Goal: Task Accomplishment & Management: Use online tool/utility

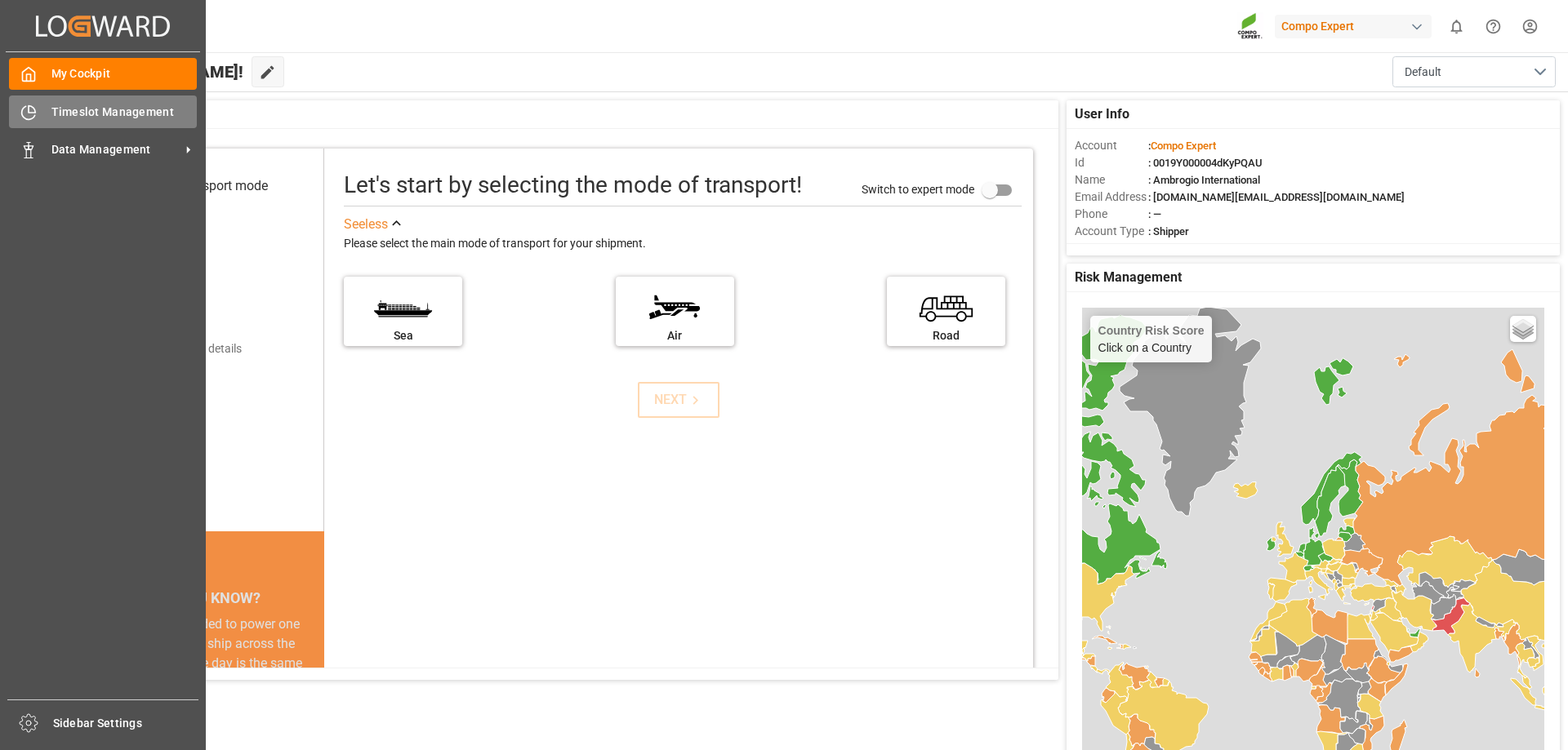
click at [43, 112] on div "Timeslot Management Timeslot Management" at bounding box center [103, 112] width 188 height 32
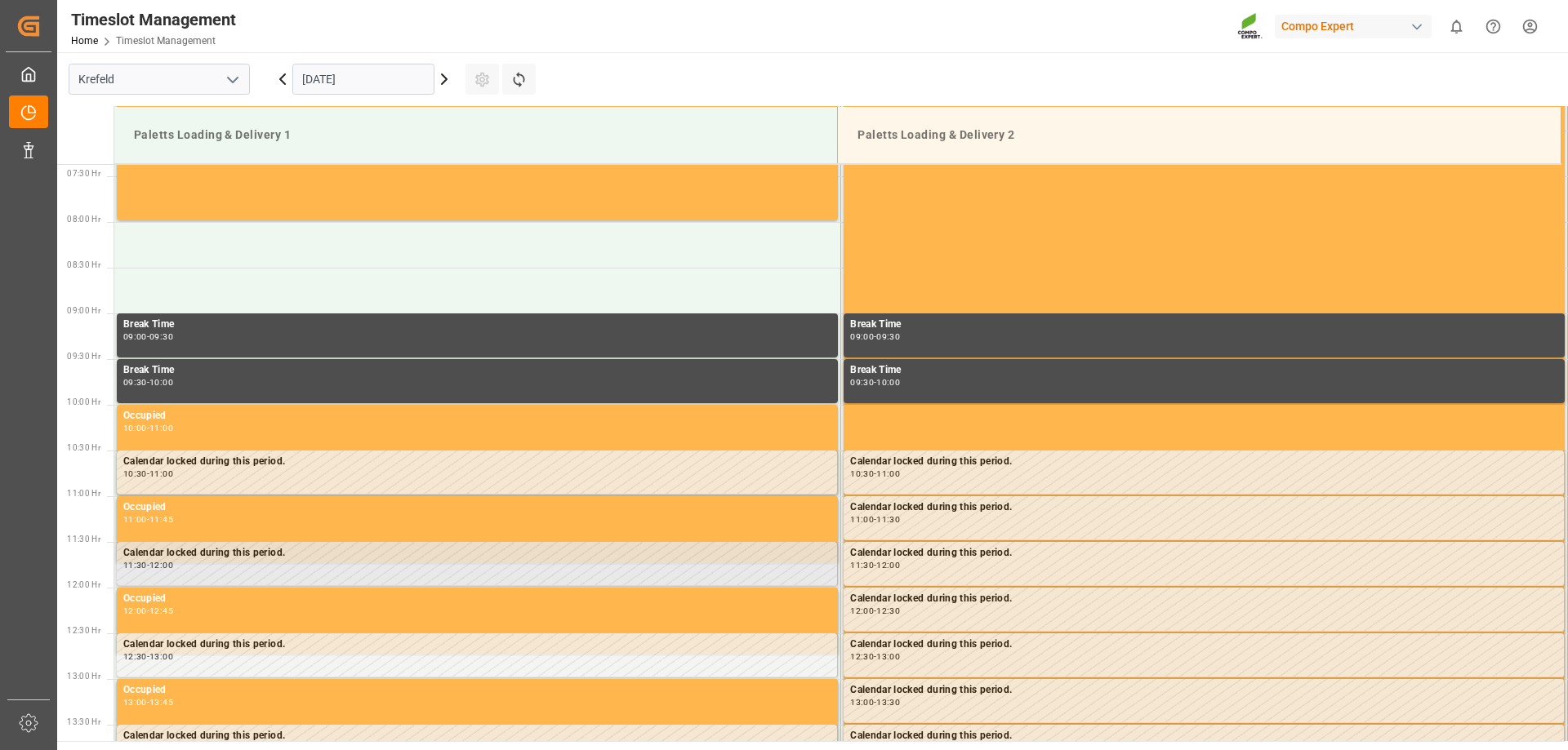
scroll to position [659, 0]
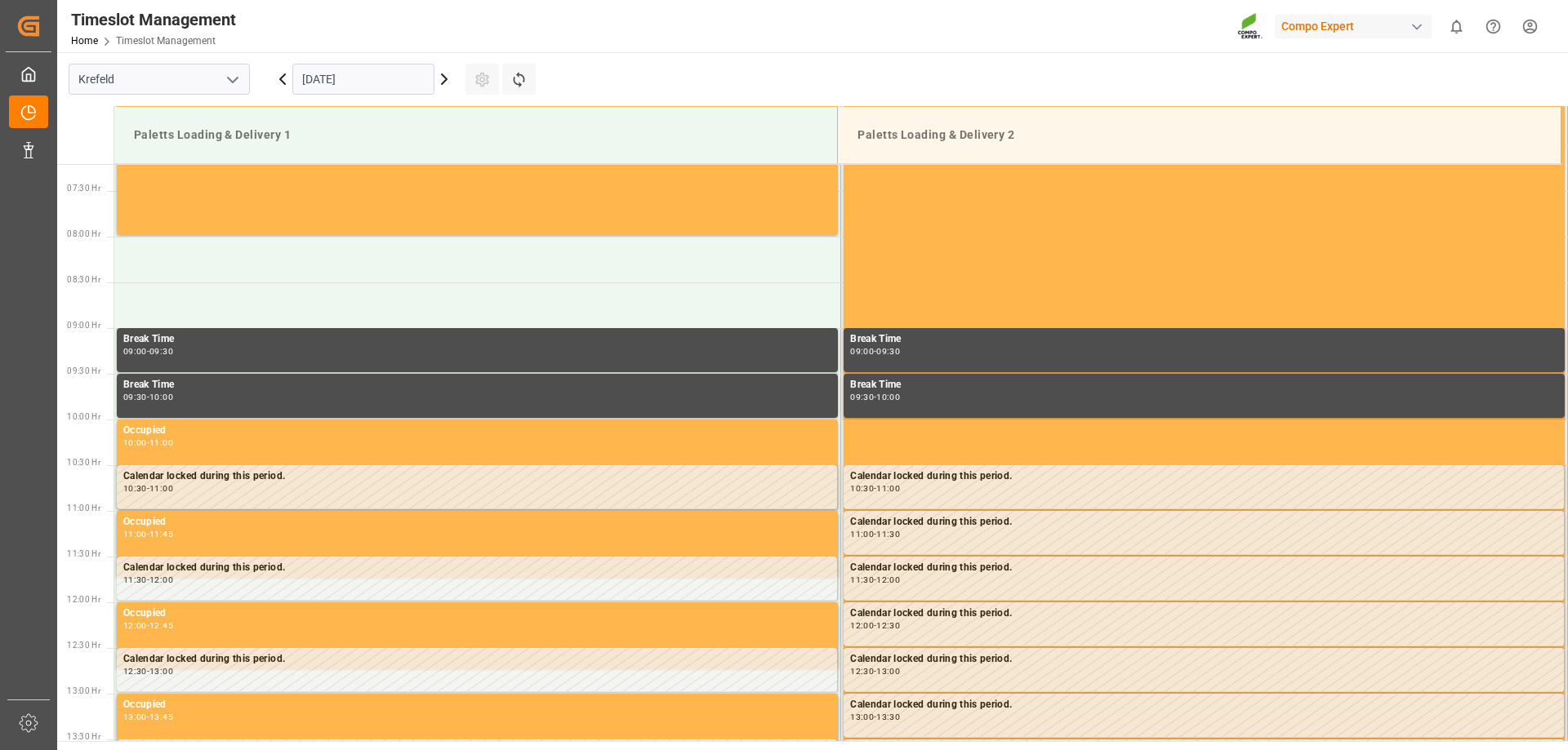
click at [281, 86] on icon at bounding box center [282, 79] width 19 height 19
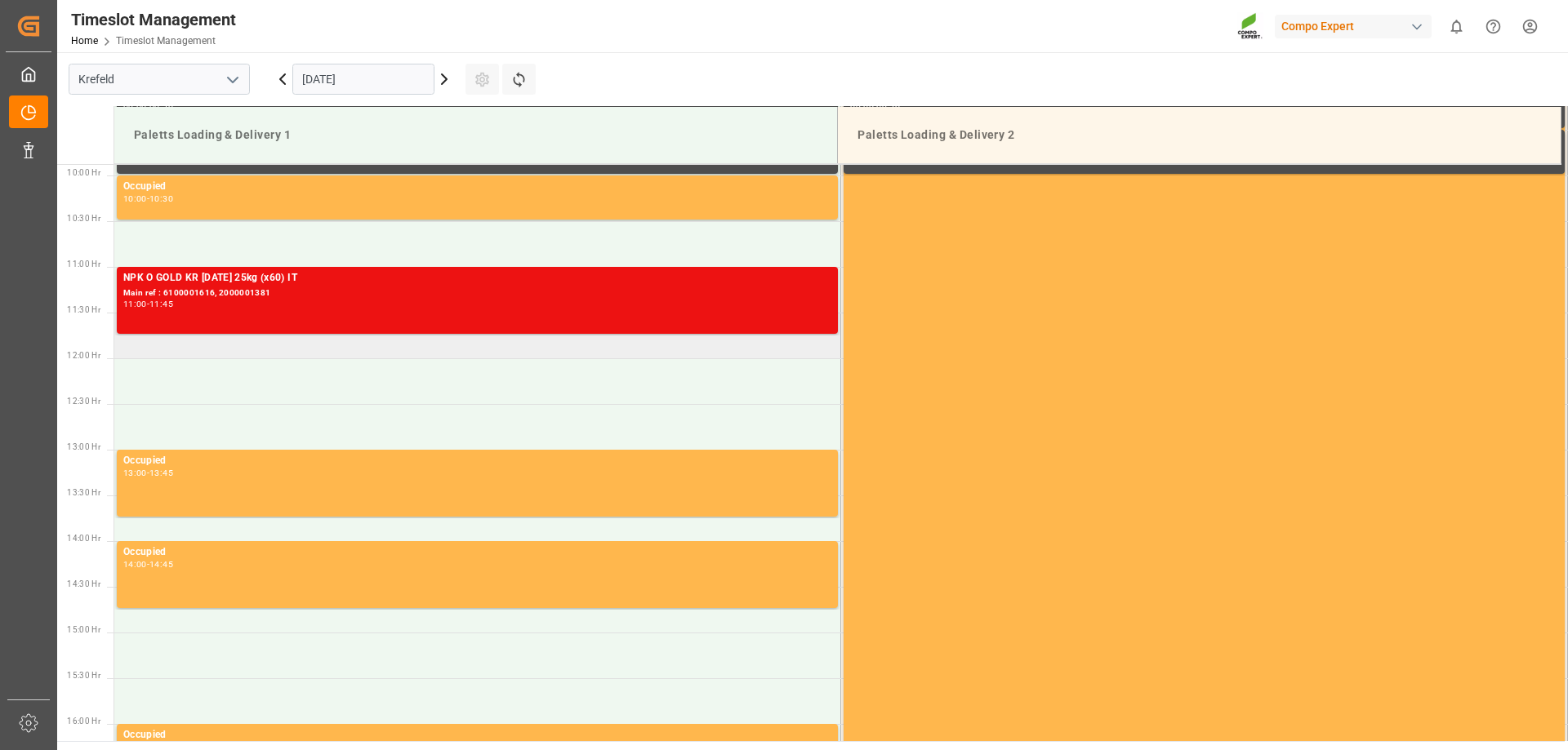
scroll to position [904, 0]
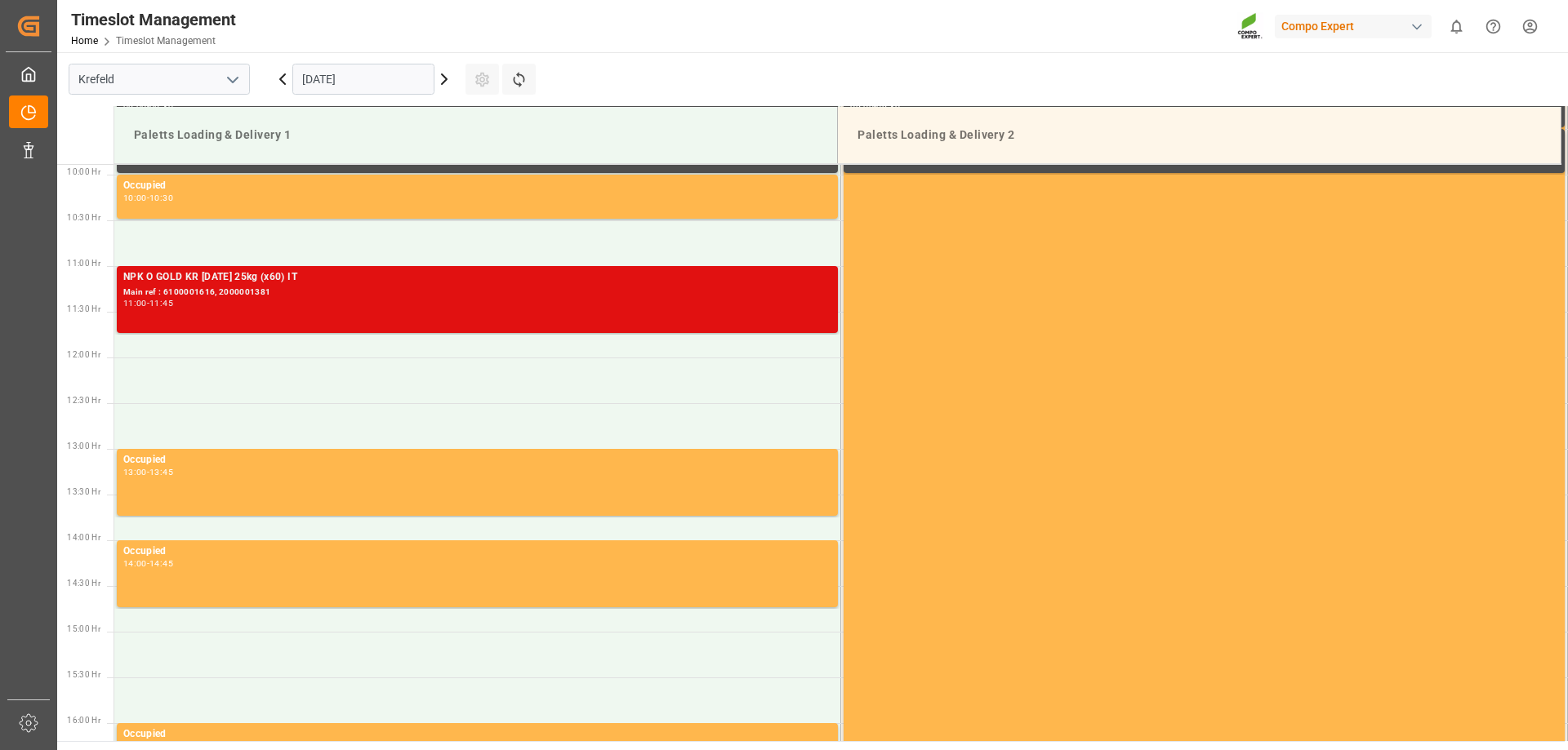
click at [230, 315] on div "NPK O GOLD KR [DATE] 25kg (x60) IT Main ref : 6100001616, 2000001381 11:00 - 11…" at bounding box center [477, 299] width 708 height 60
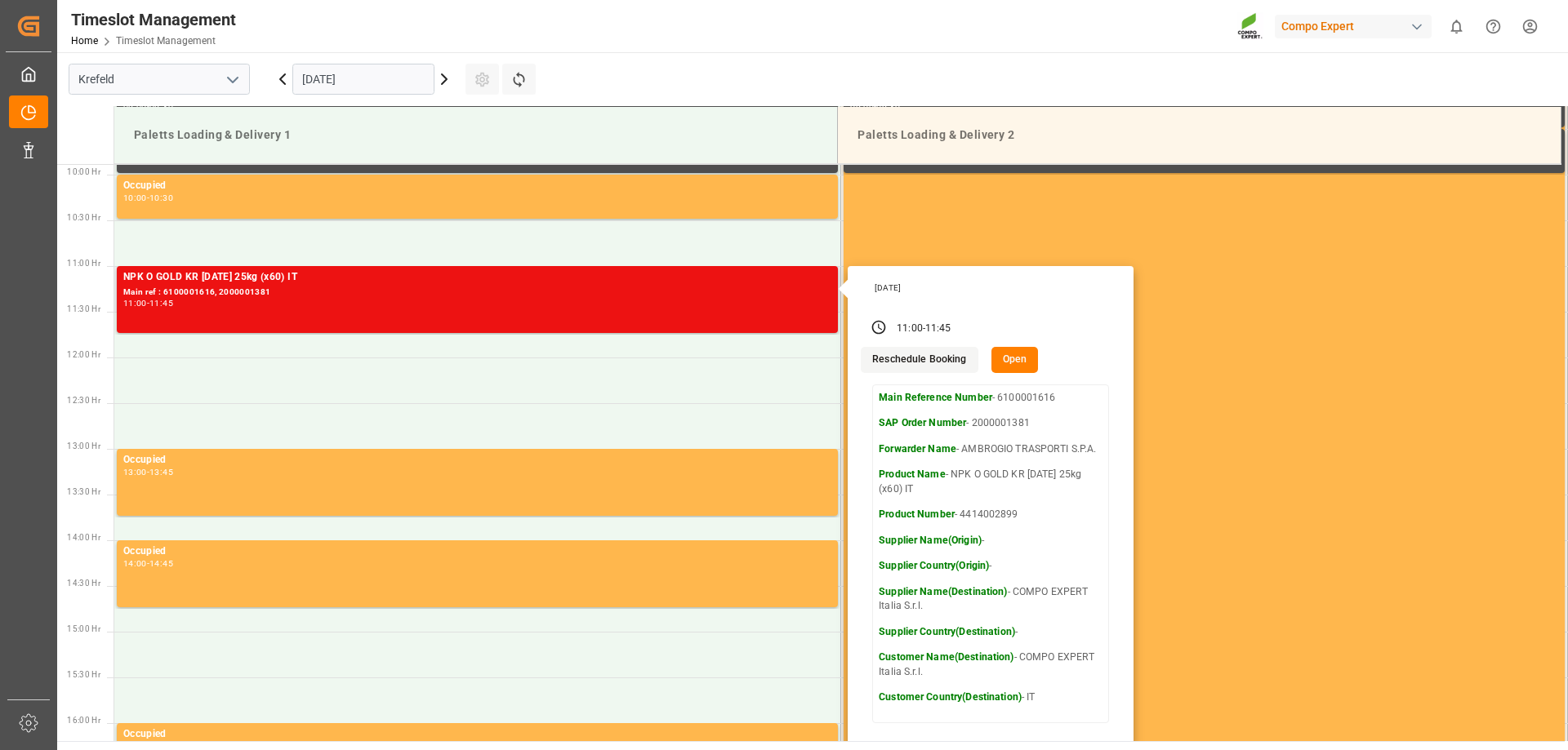
click at [926, 363] on button "Reschedule Booking" at bounding box center [919, 359] width 117 height 26
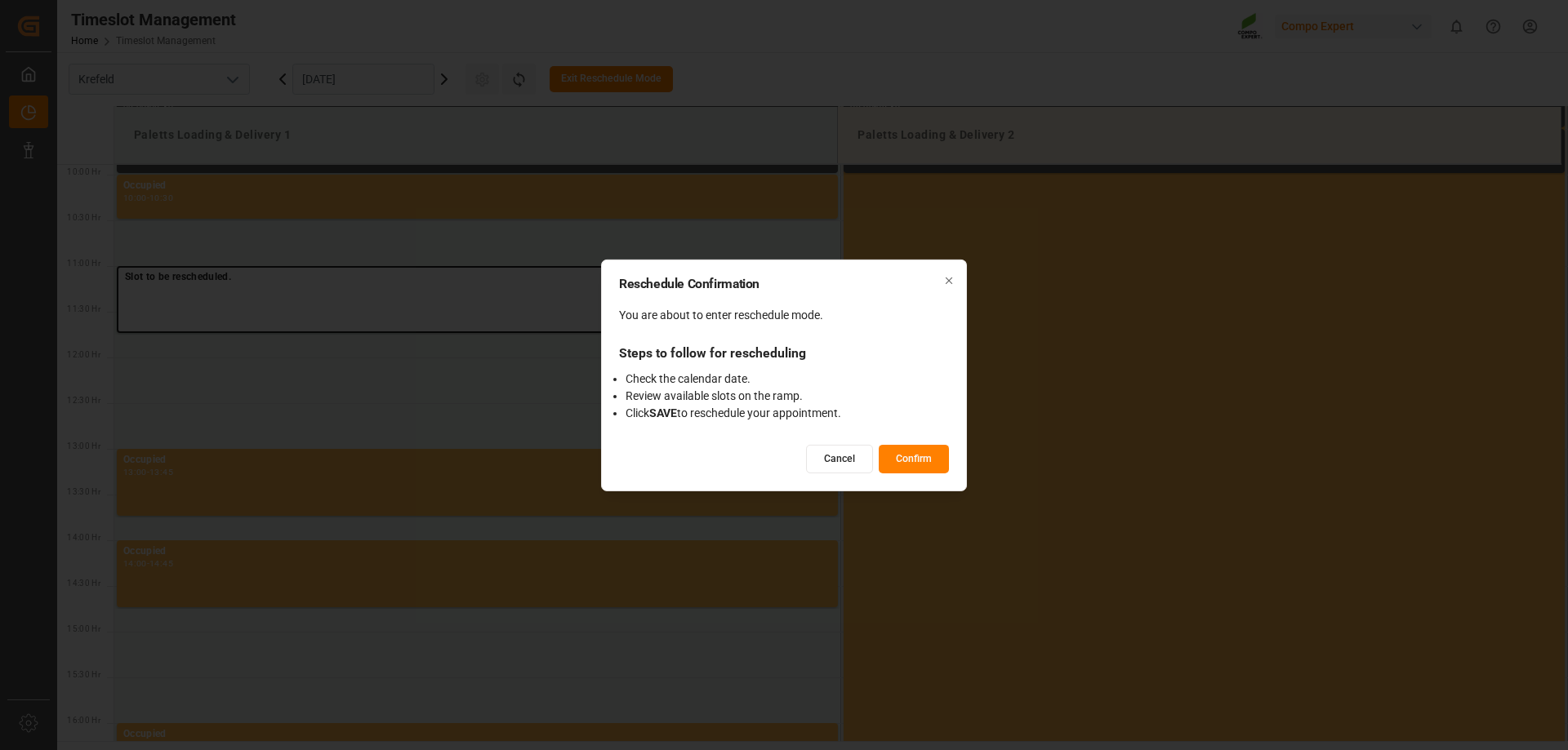
click at [919, 455] on button "Confirm" at bounding box center [913, 459] width 70 height 29
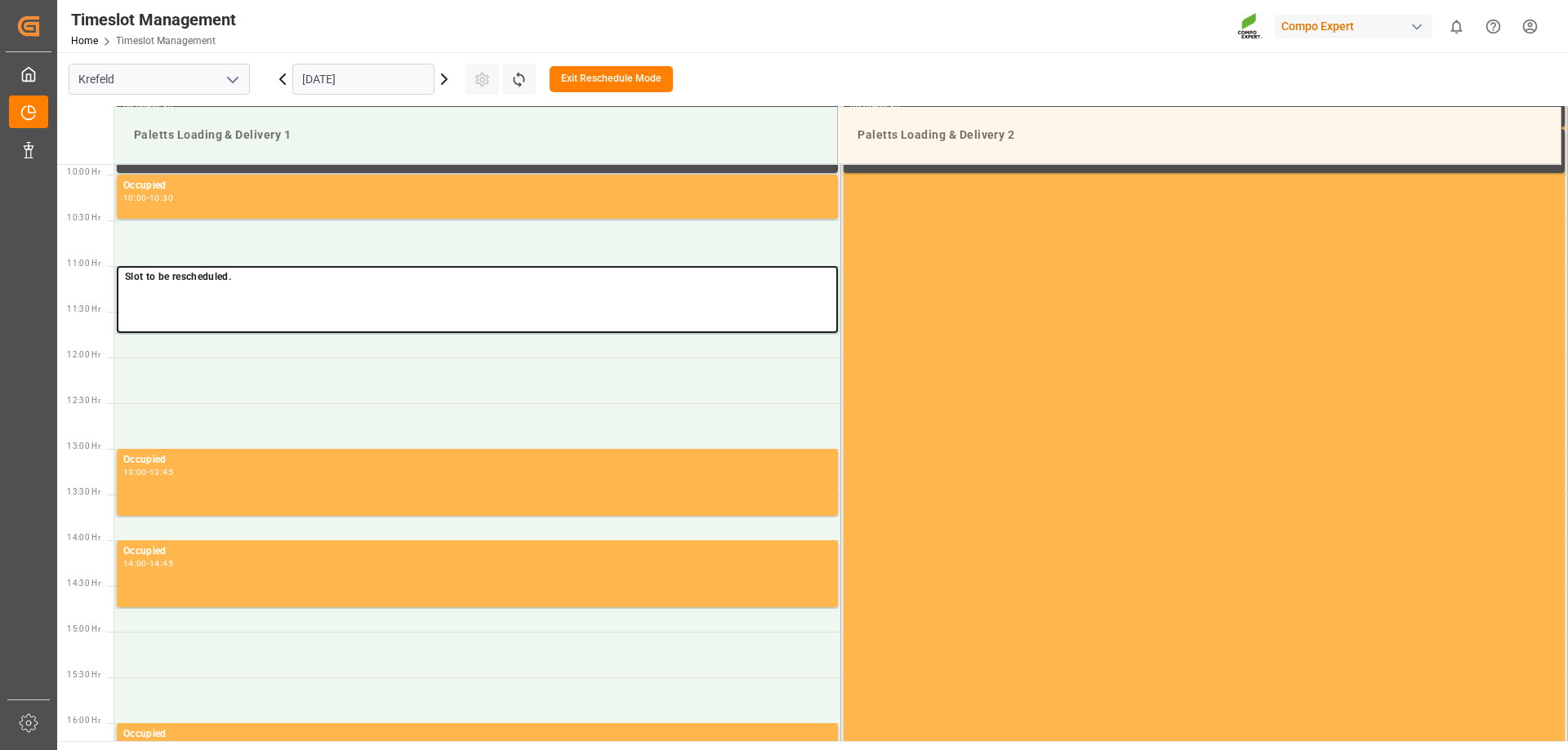
click at [439, 84] on icon at bounding box center [444, 79] width 19 height 19
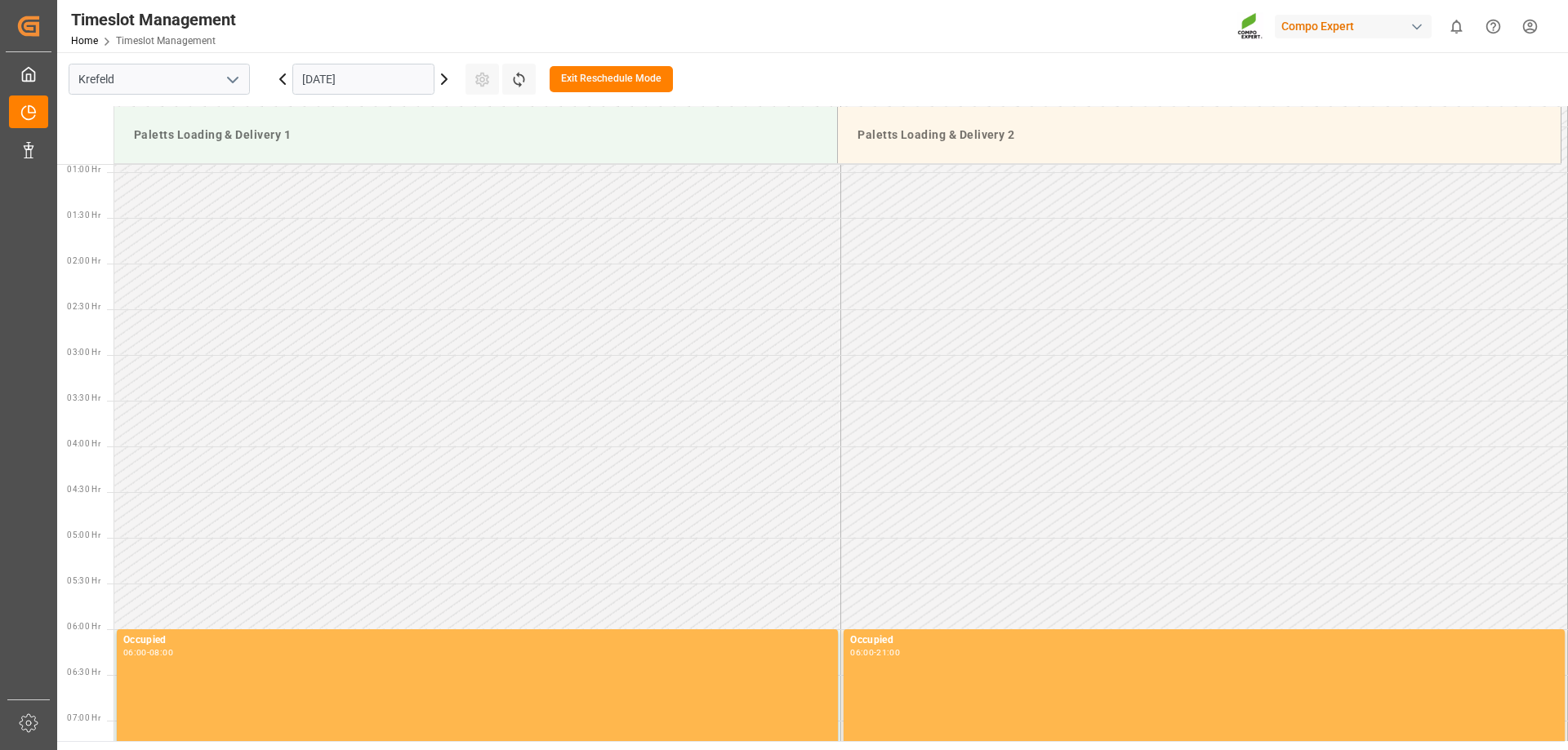
click at [439, 84] on icon at bounding box center [444, 79] width 19 height 19
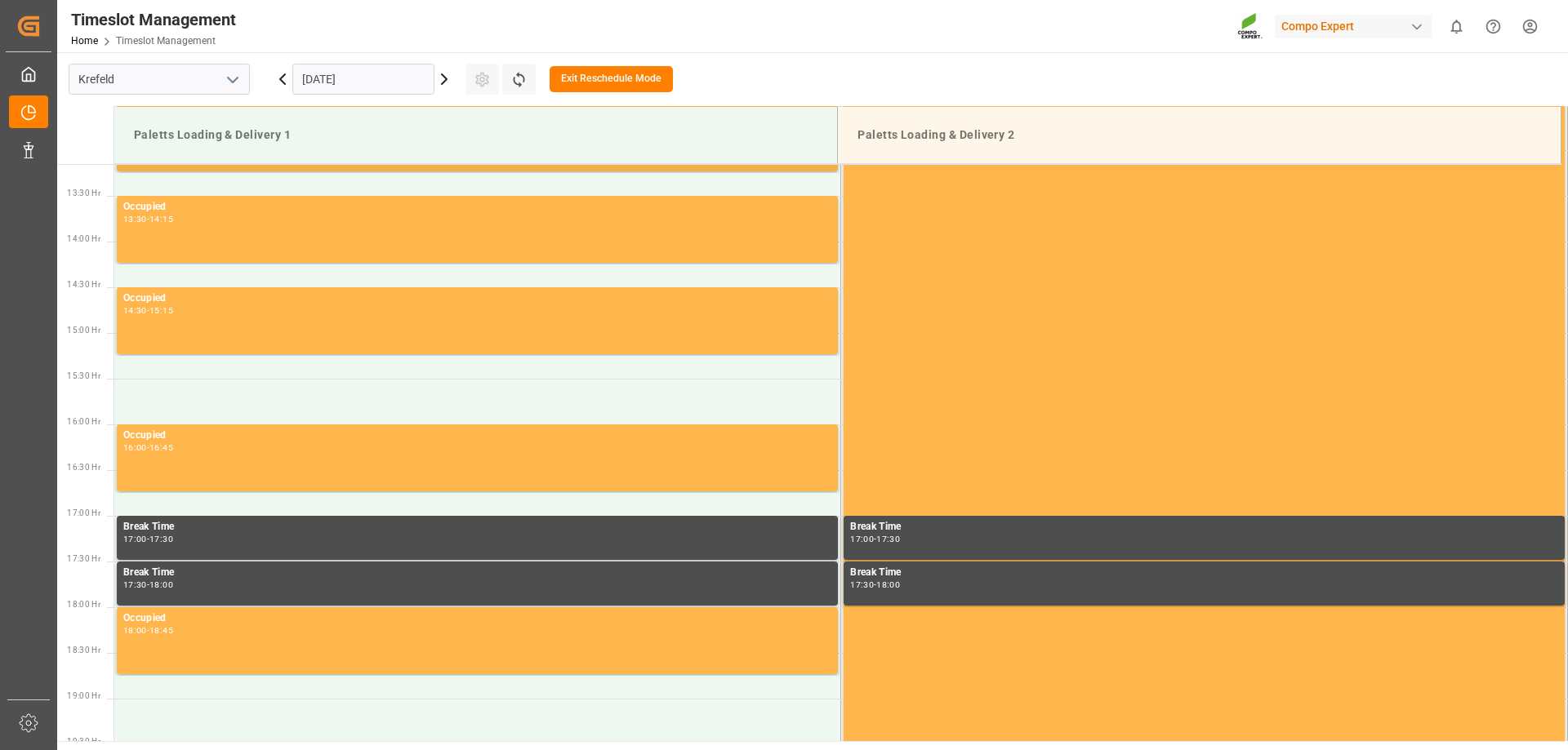
scroll to position [1230, 0]
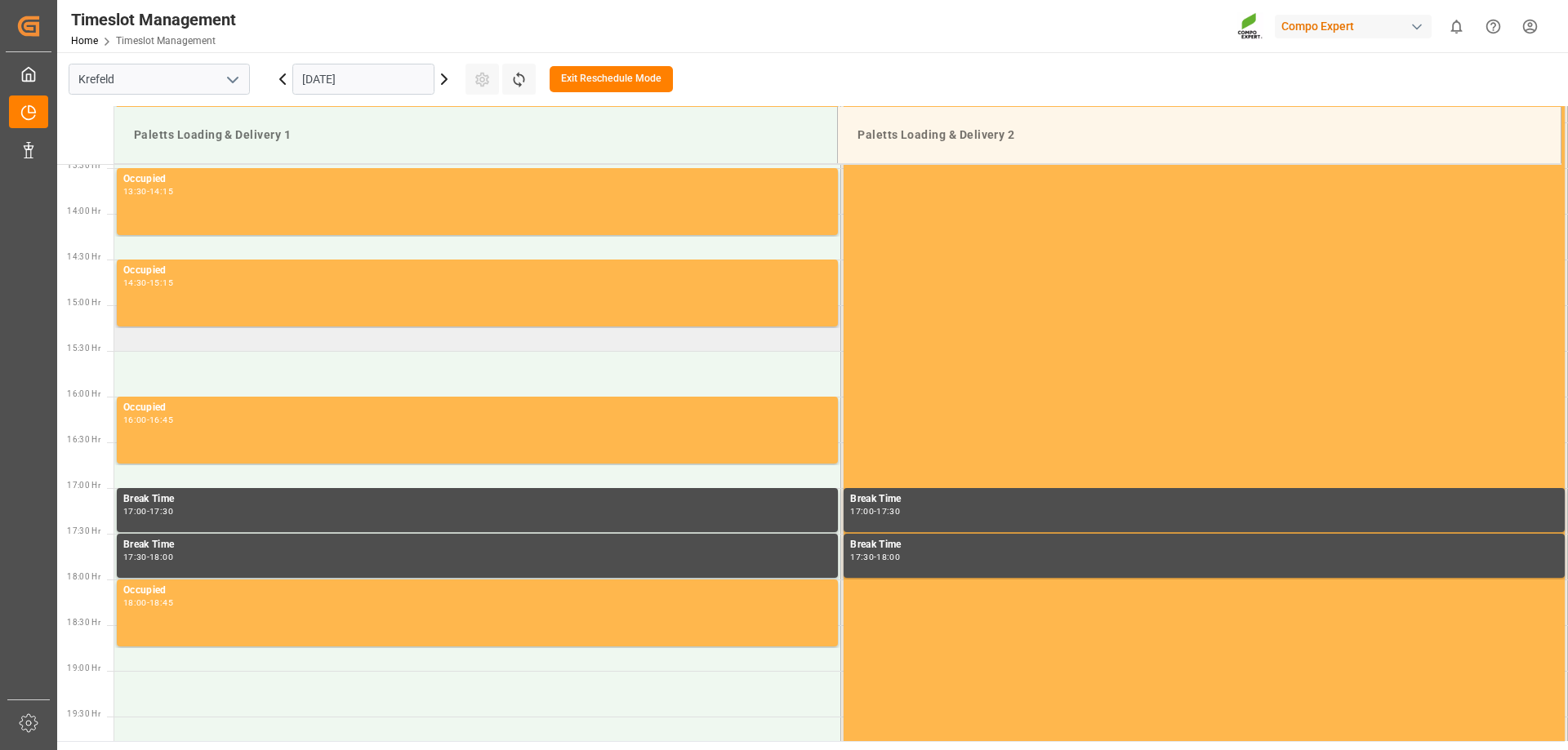
click at [308, 342] on td at bounding box center [477, 328] width 726 height 46
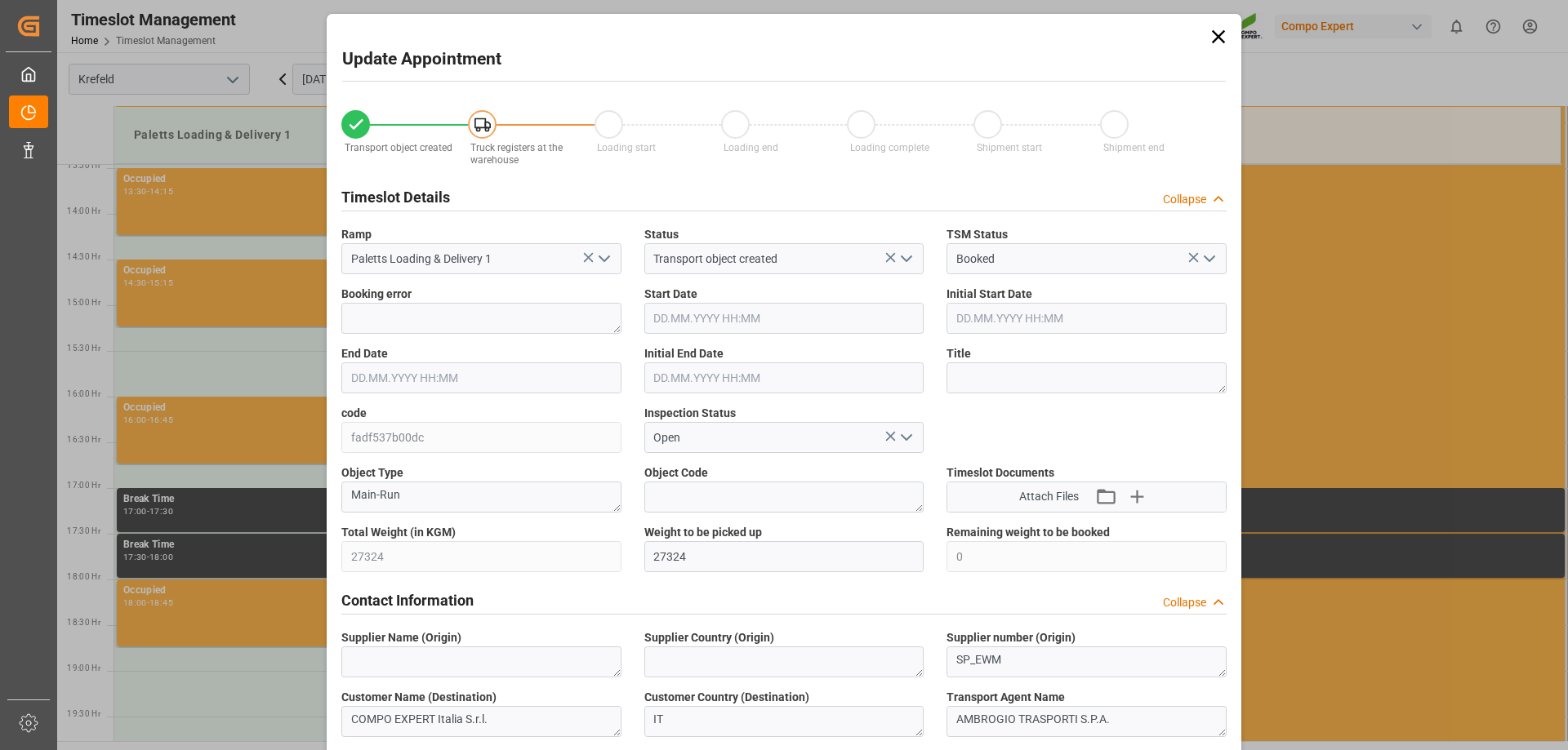
type input "[DATE] 15:00"
type input "[DATE] 11:00"
type input "[DATE] 15:30"
type input "[DATE] 11:30"
type input "[DATE] 12:46"
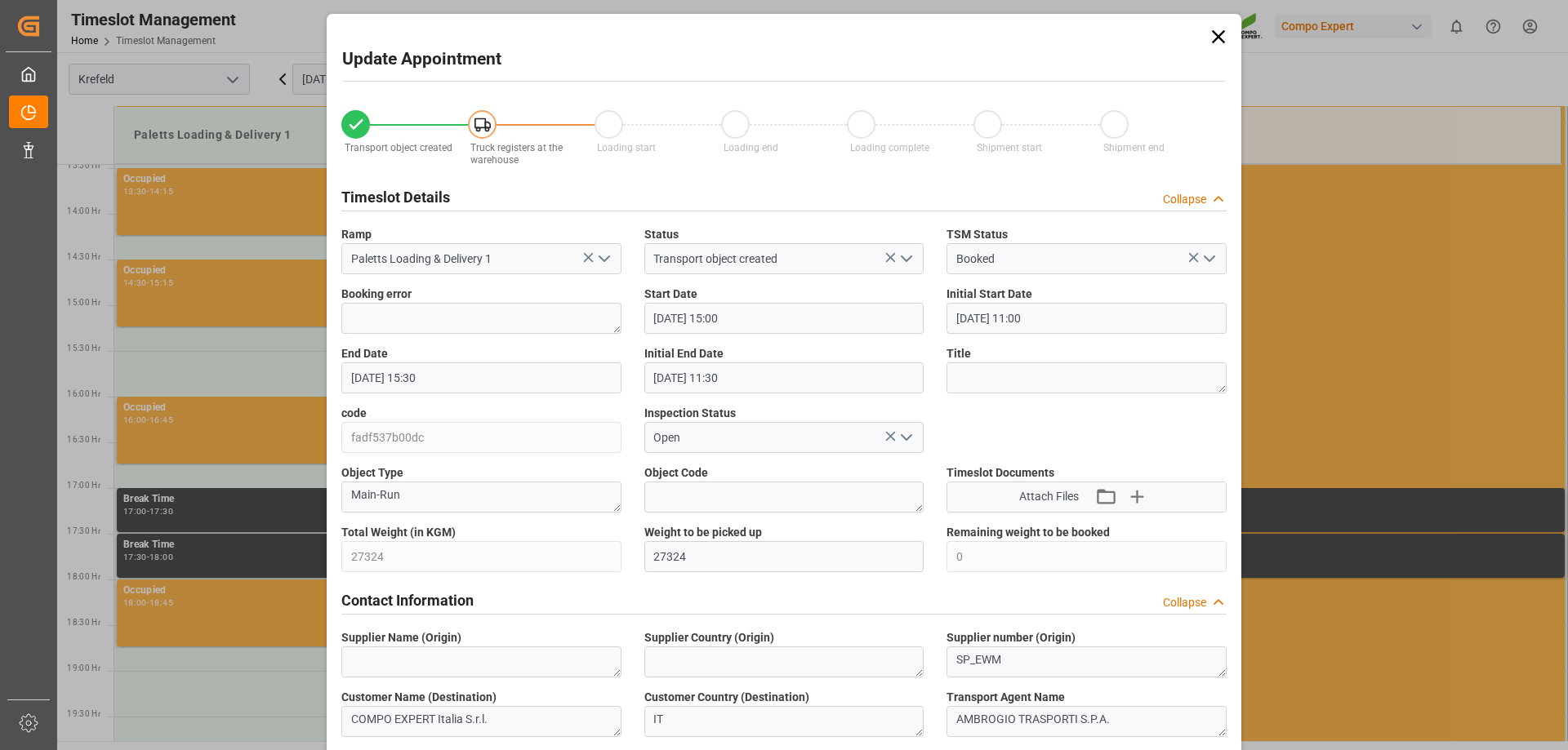
type input "[DATE] 04:19"
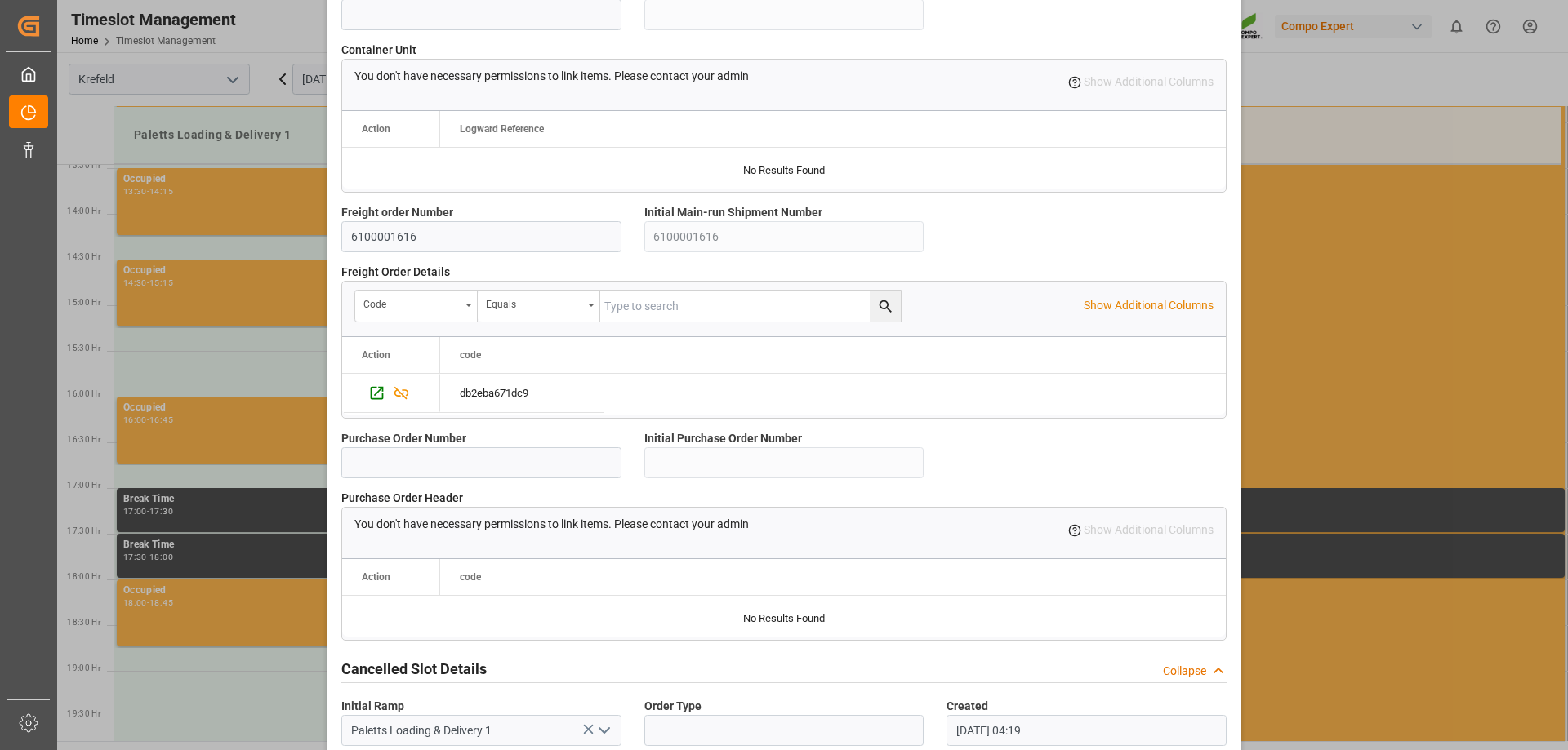
scroll to position [1399, 0]
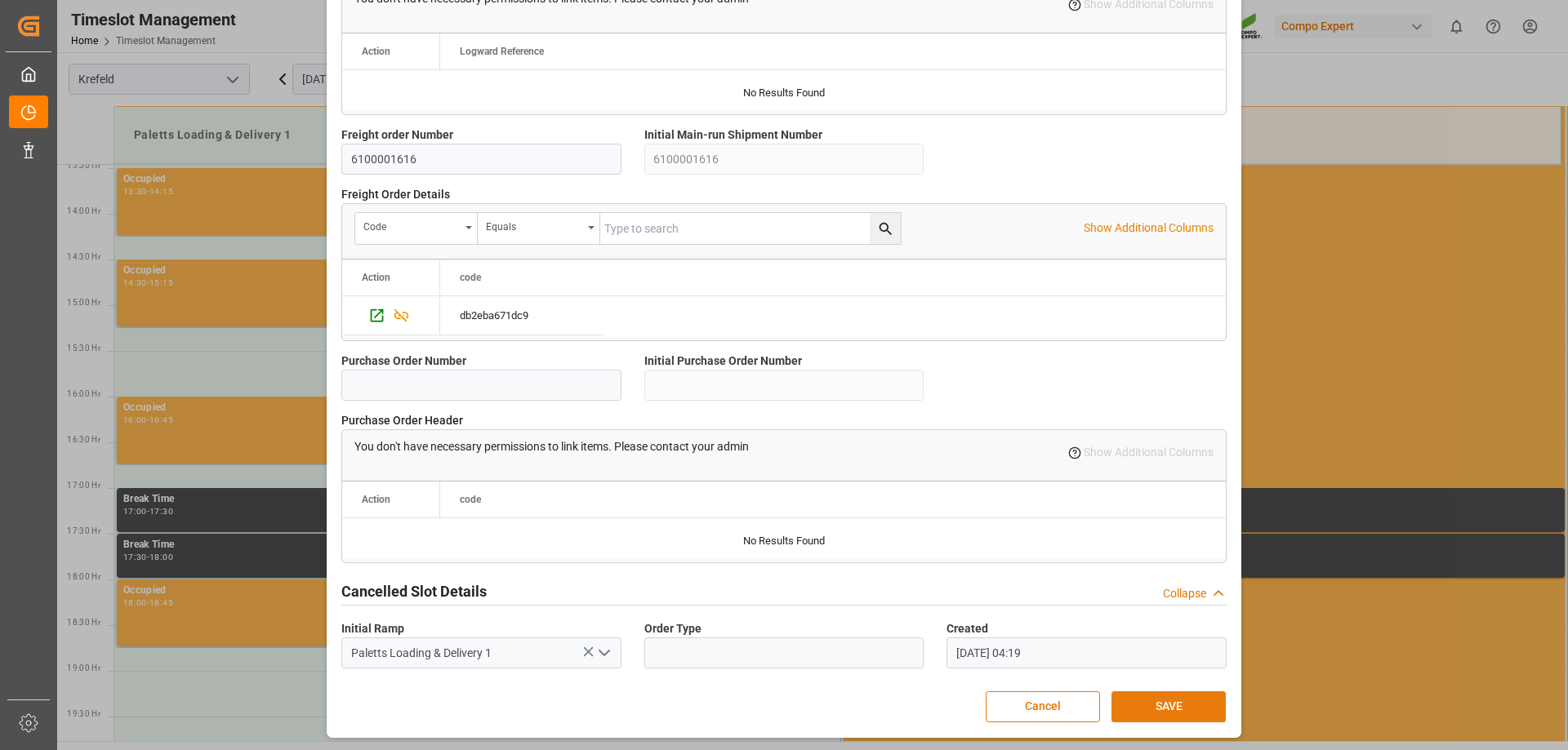
click at [1143, 701] on button "SAVE" at bounding box center [1168, 707] width 114 height 31
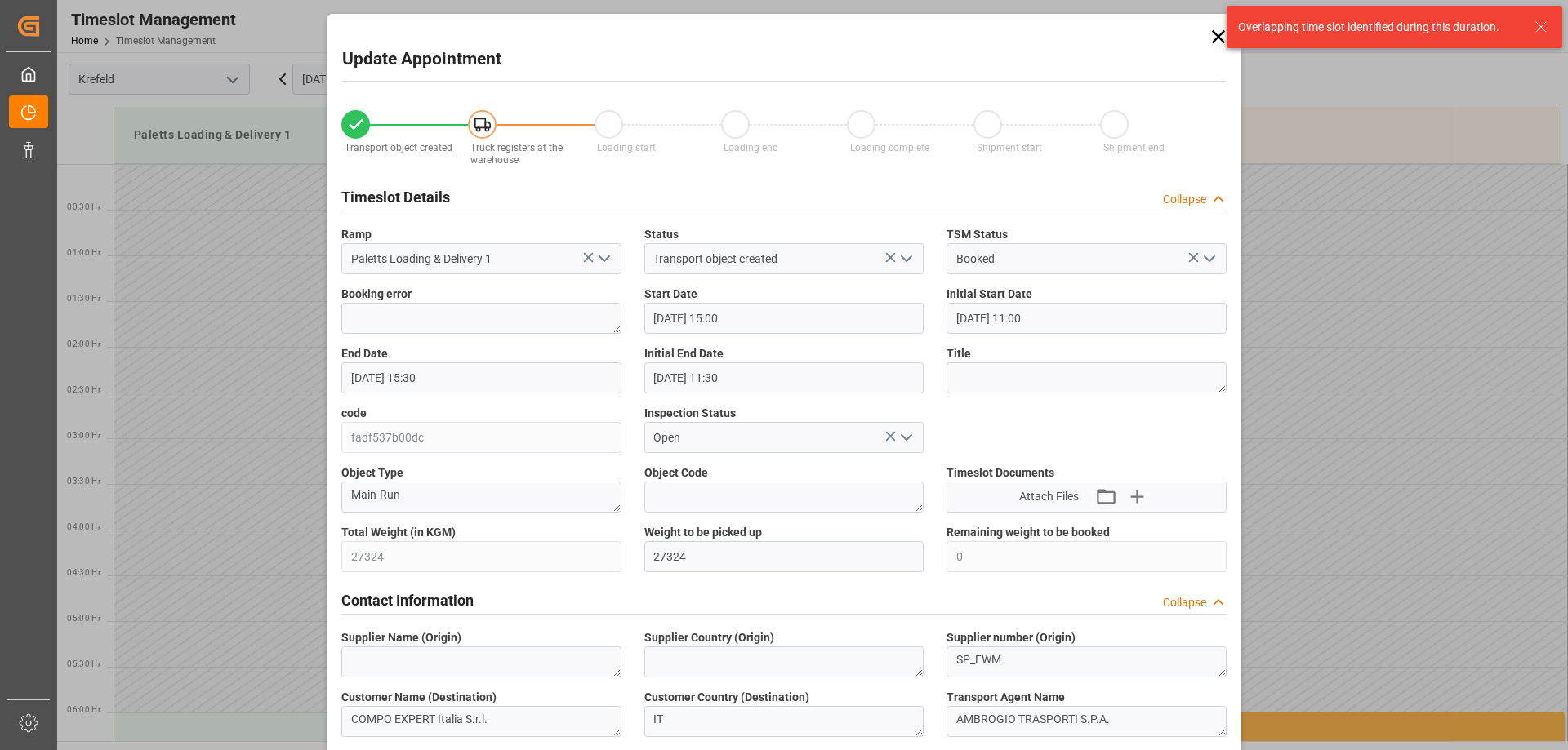
click at [1214, 34] on icon at bounding box center [1218, 36] width 23 height 23
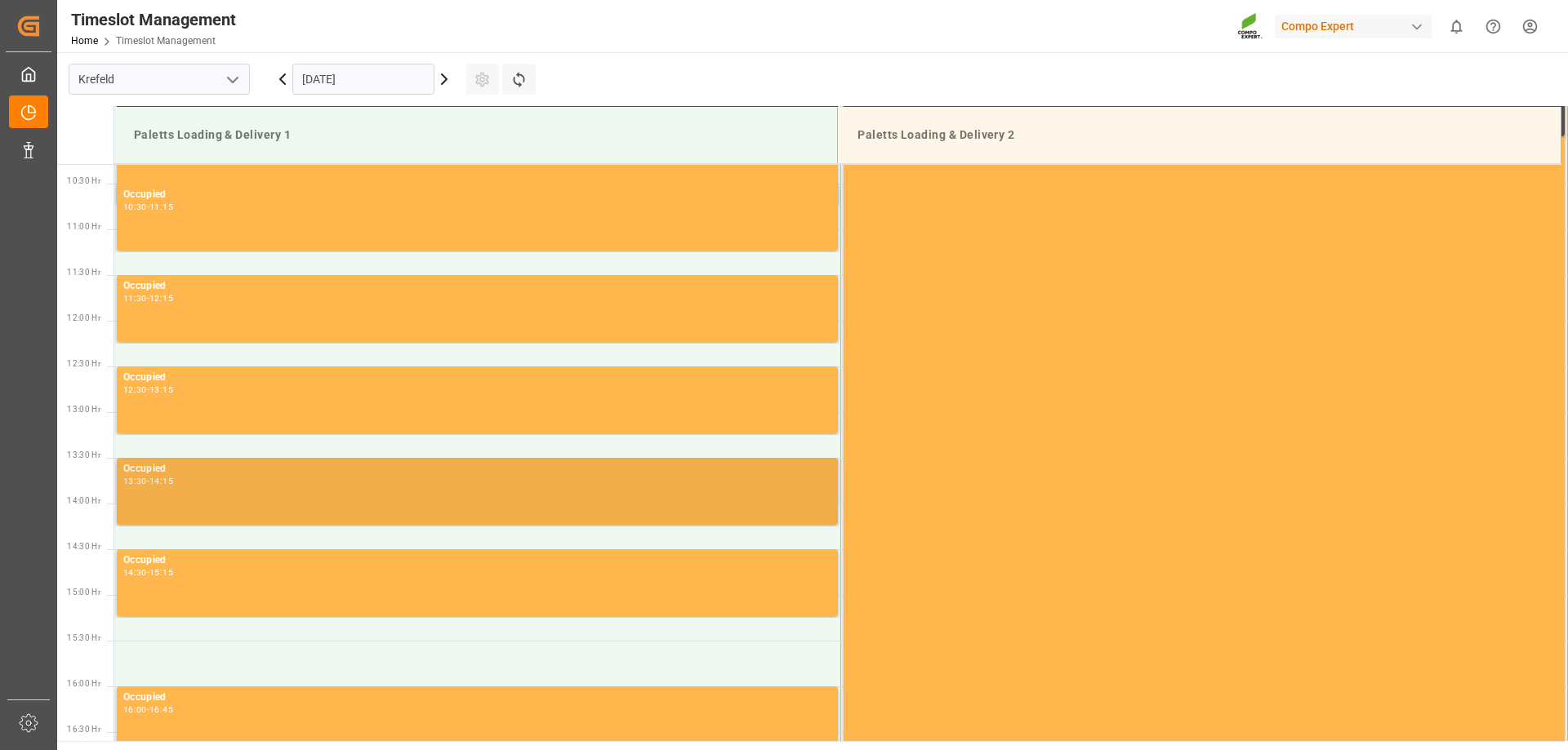
scroll to position [980, 0]
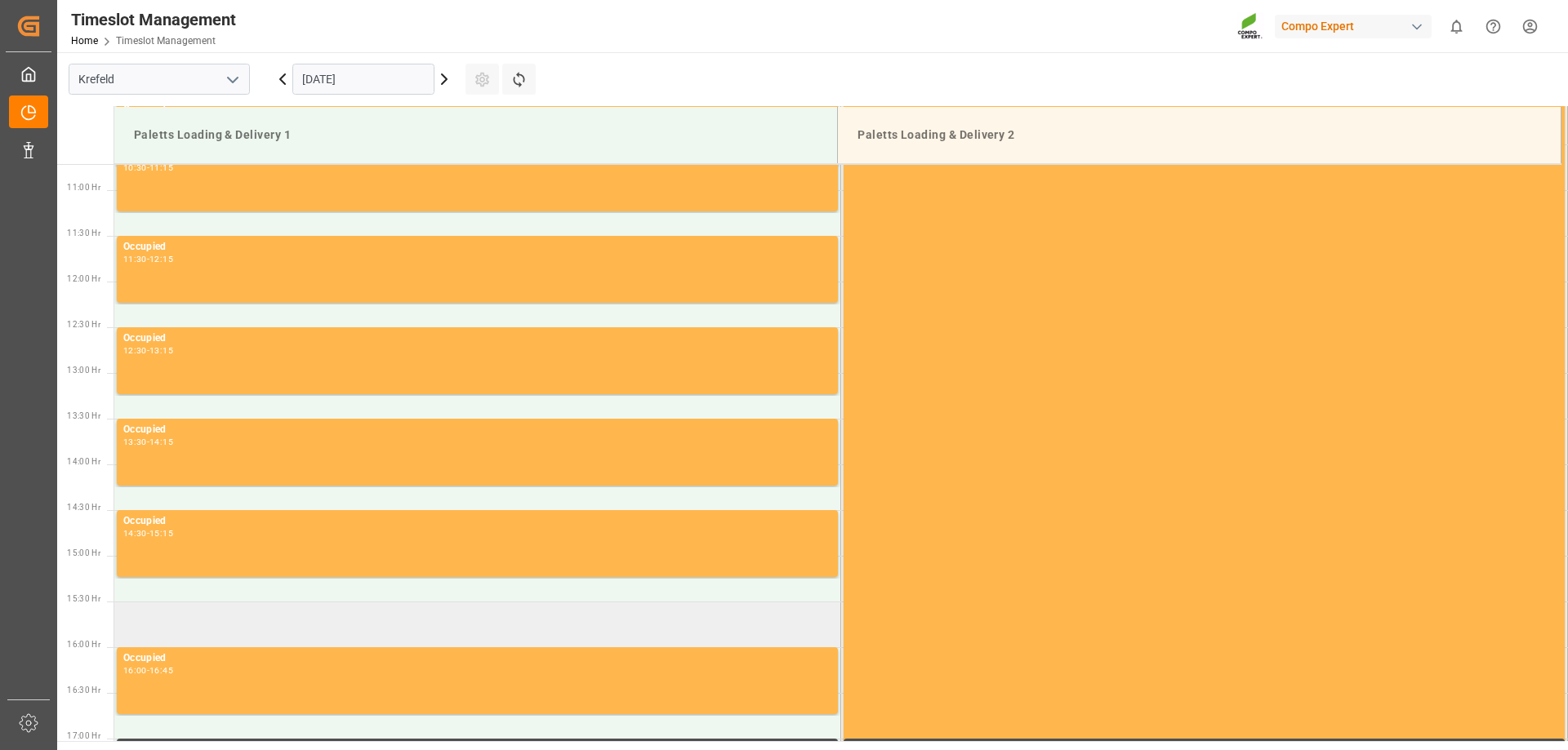
click at [194, 617] on td at bounding box center [477, 625] width 726 height 46
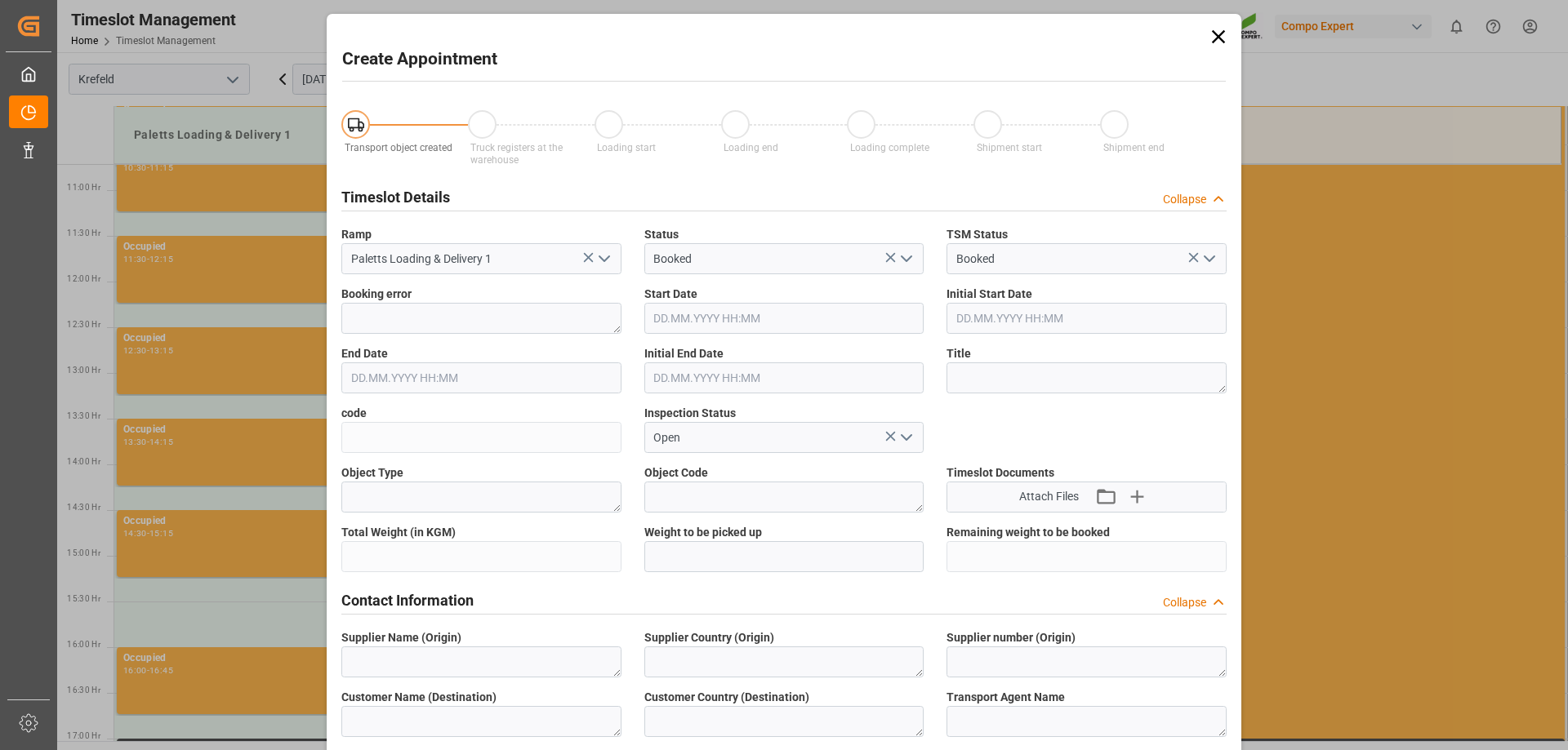
type input "[DATE] 15:30"
type input "[DATE] 16:00"
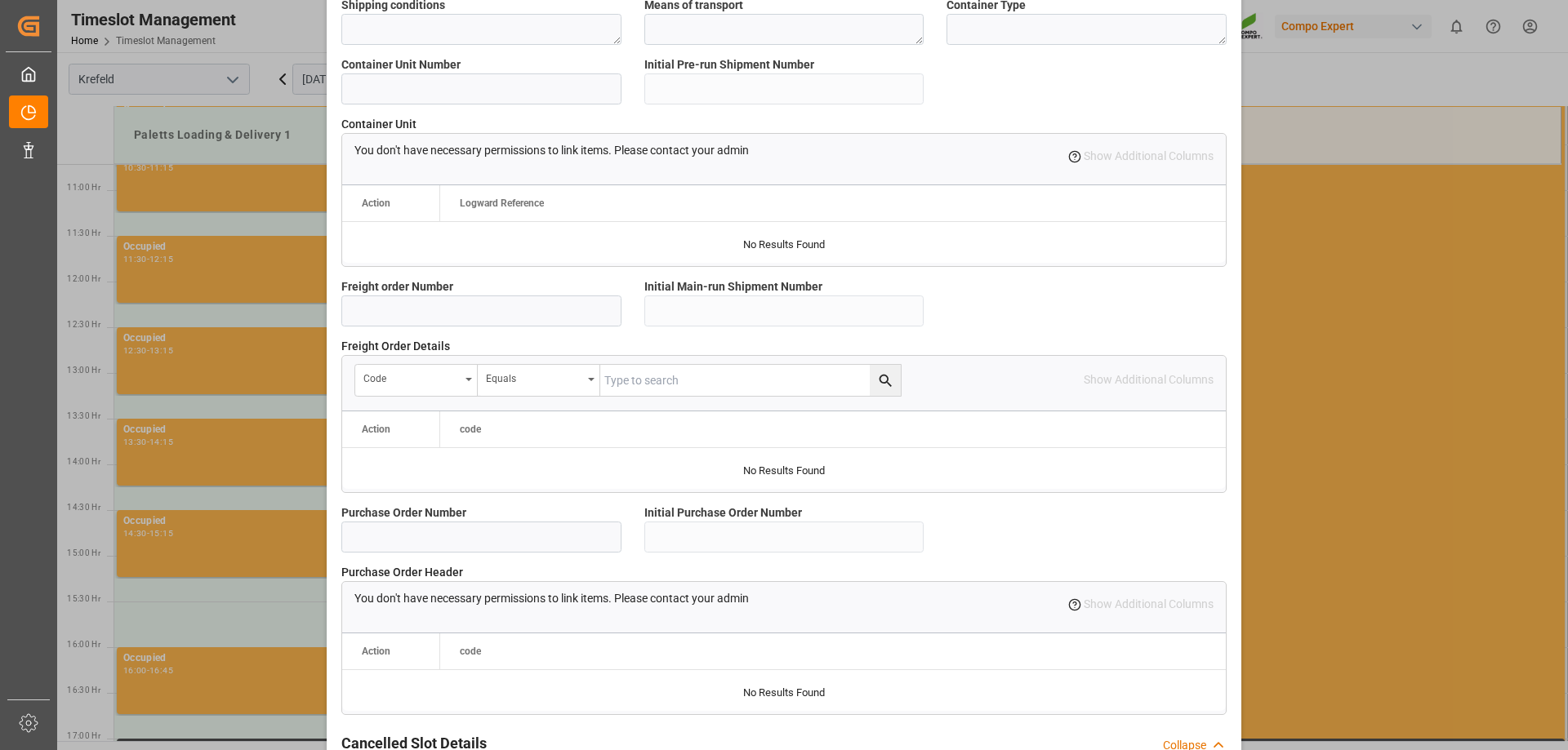
scroll to position [1399, 0]
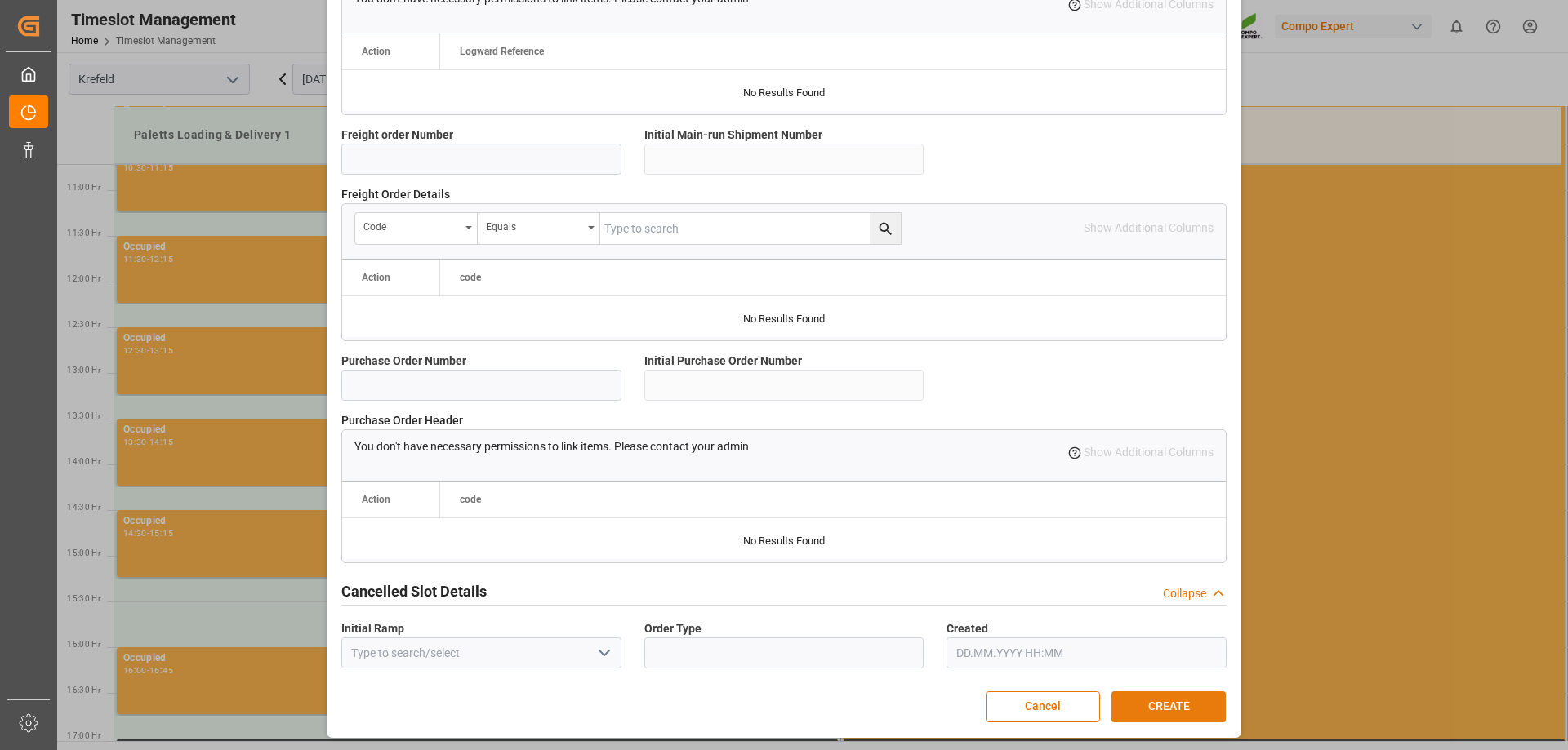
click at [1137, 705] on button "CREATE" at bounding box center [1168, 707] width 114 height 31
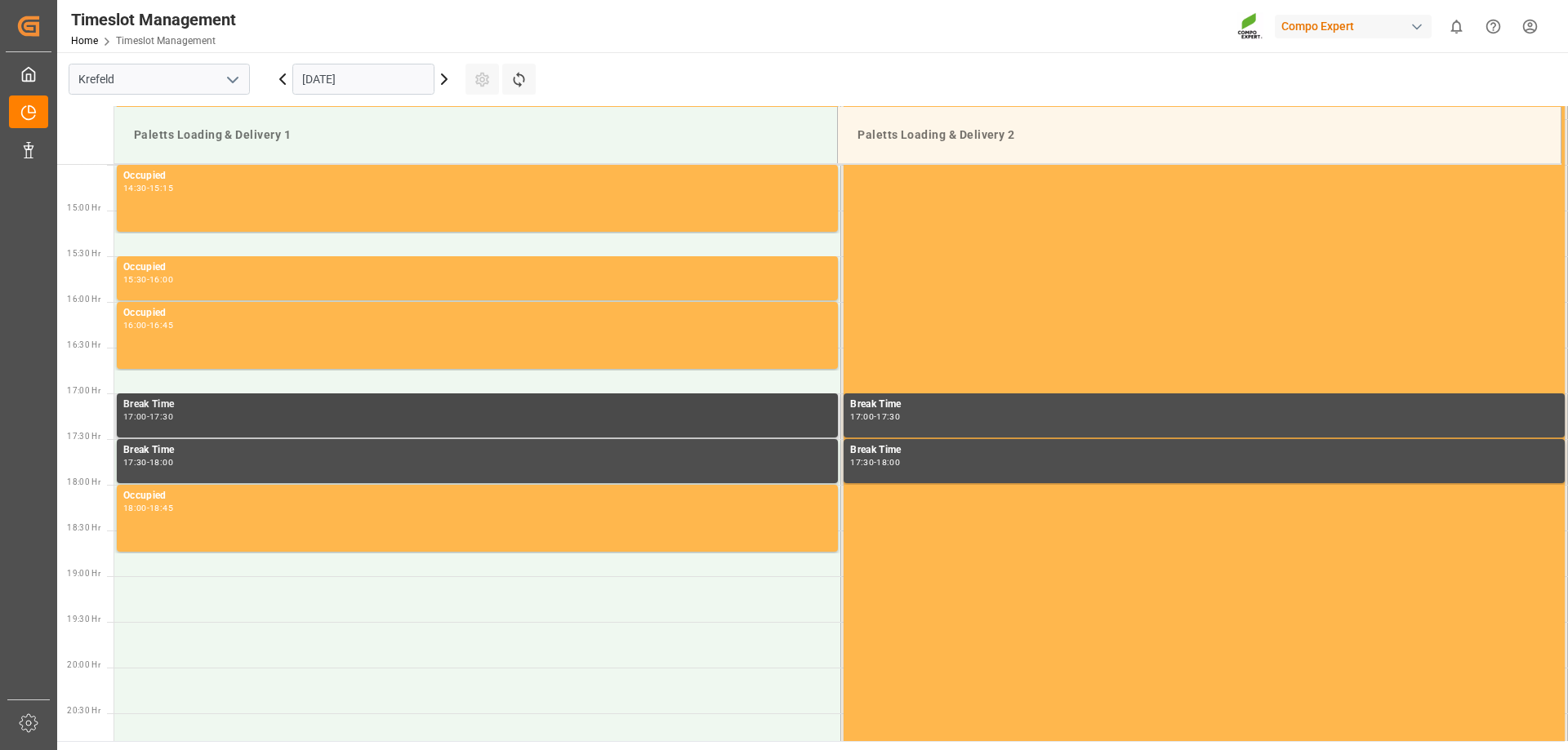
scroll to position [1269, 0]
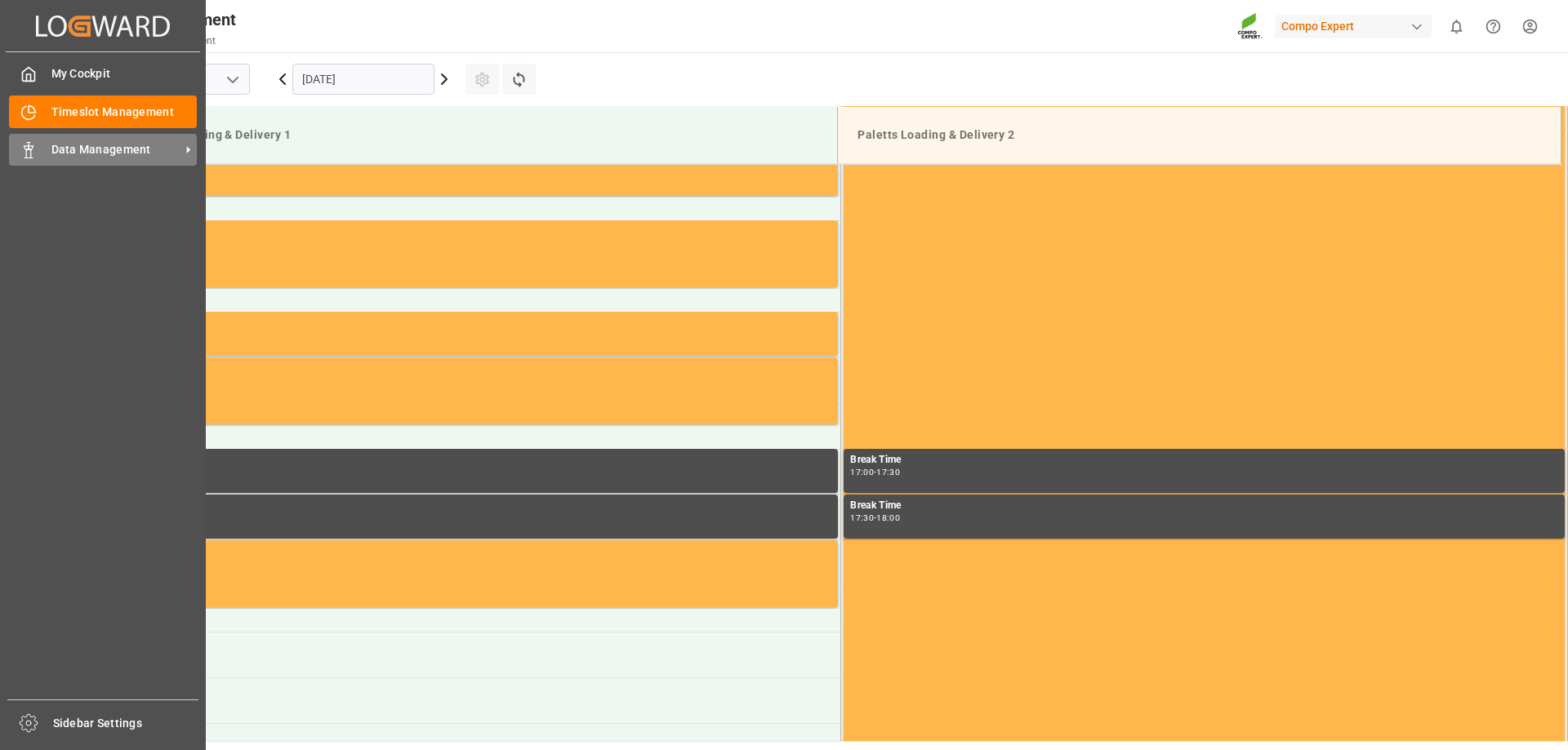
click at [36, 147] on div "Data Management Data Management" at bounding box center [103, 150] width 188 height 32
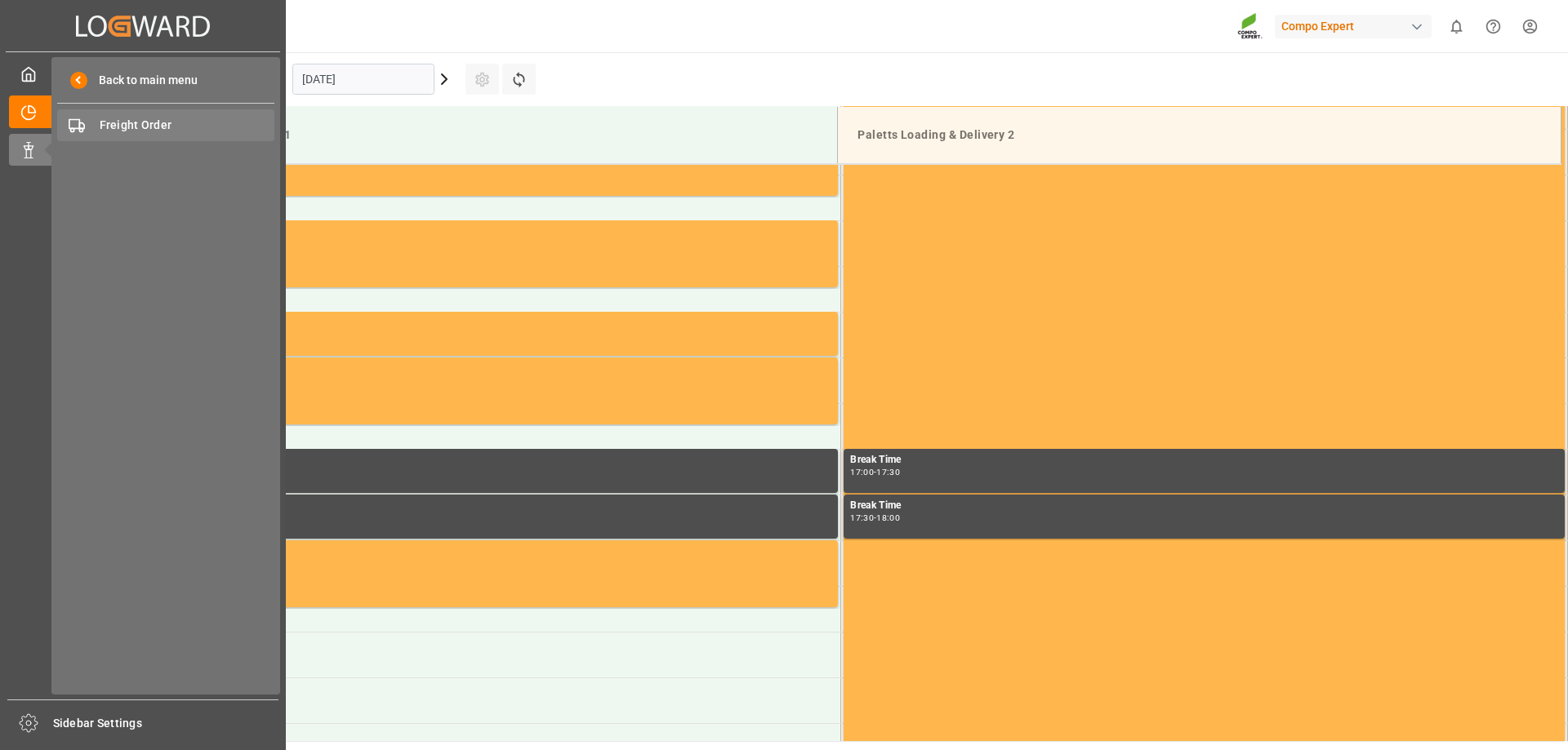
click at [111, 118] on span "Freight Order" at bounding box center [188, 125] width 176 height 17
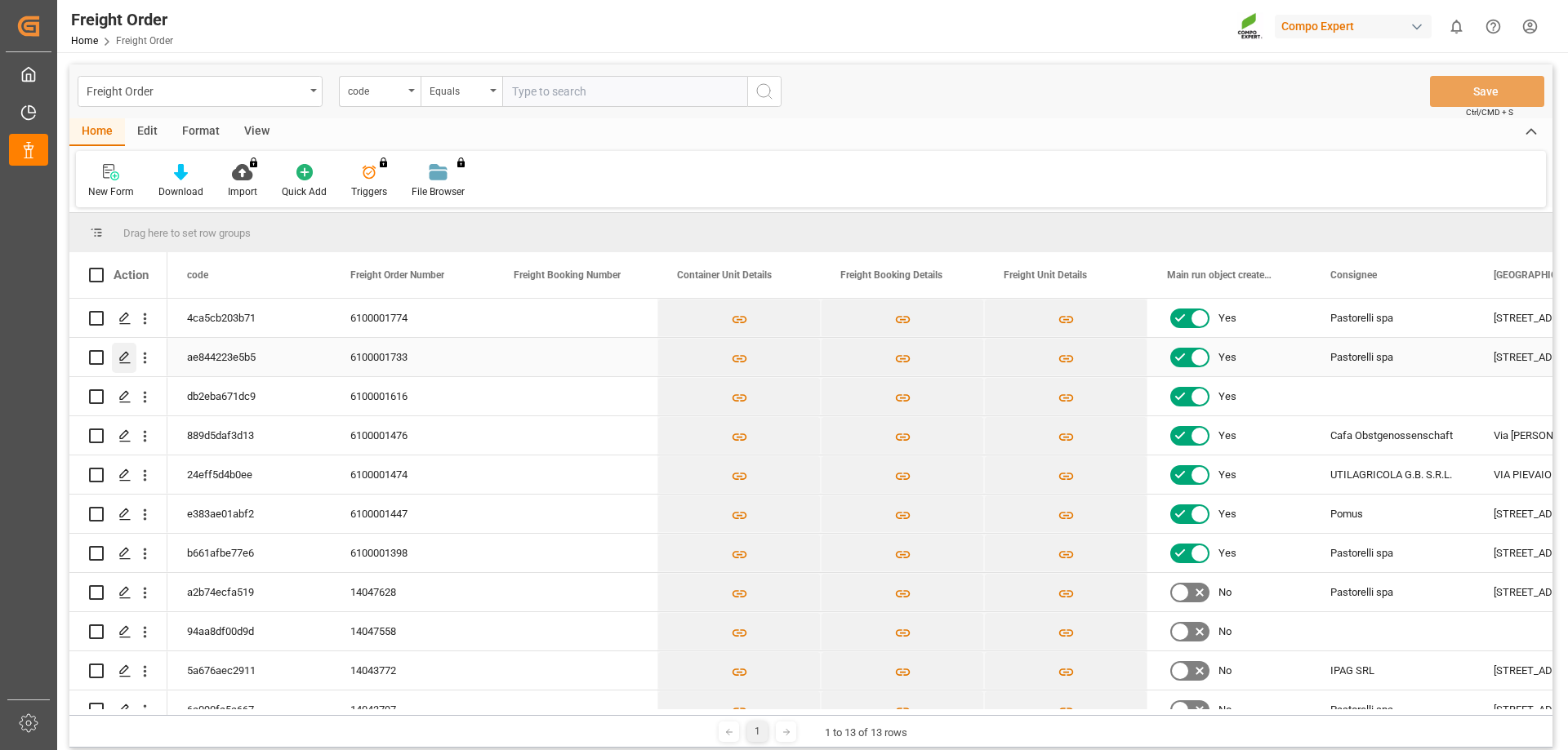
click at [128, 350] on div "Press SPACE to select this row." at bounding box center [123, 359] width 25 height 30
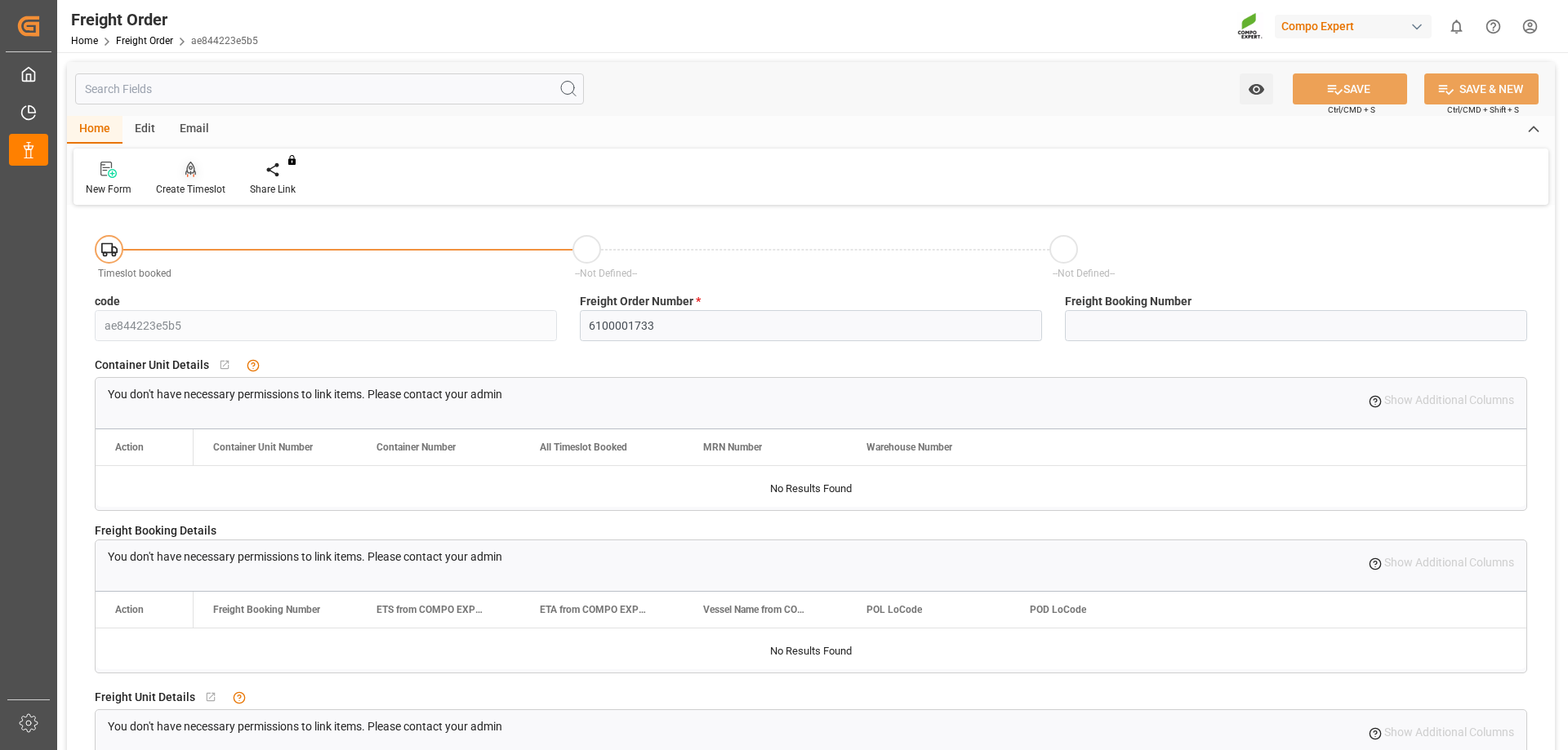
click at [190, 178] on div "Create Timeslot" at bounding box center [190, 178] width 94 height 36
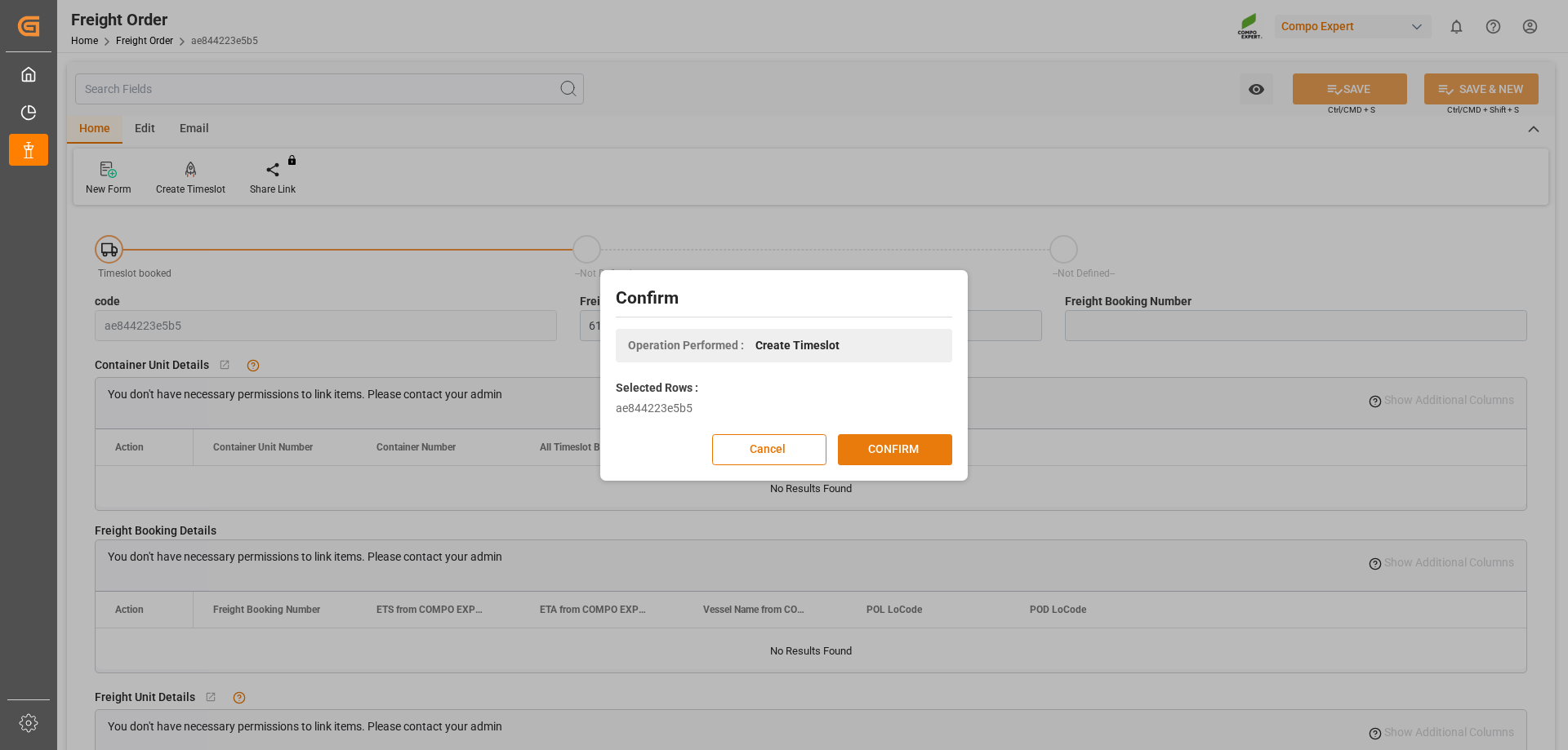
click at [891, 446] on button "CONFIRM" at bounding box center [895, 450] width 114 height 31
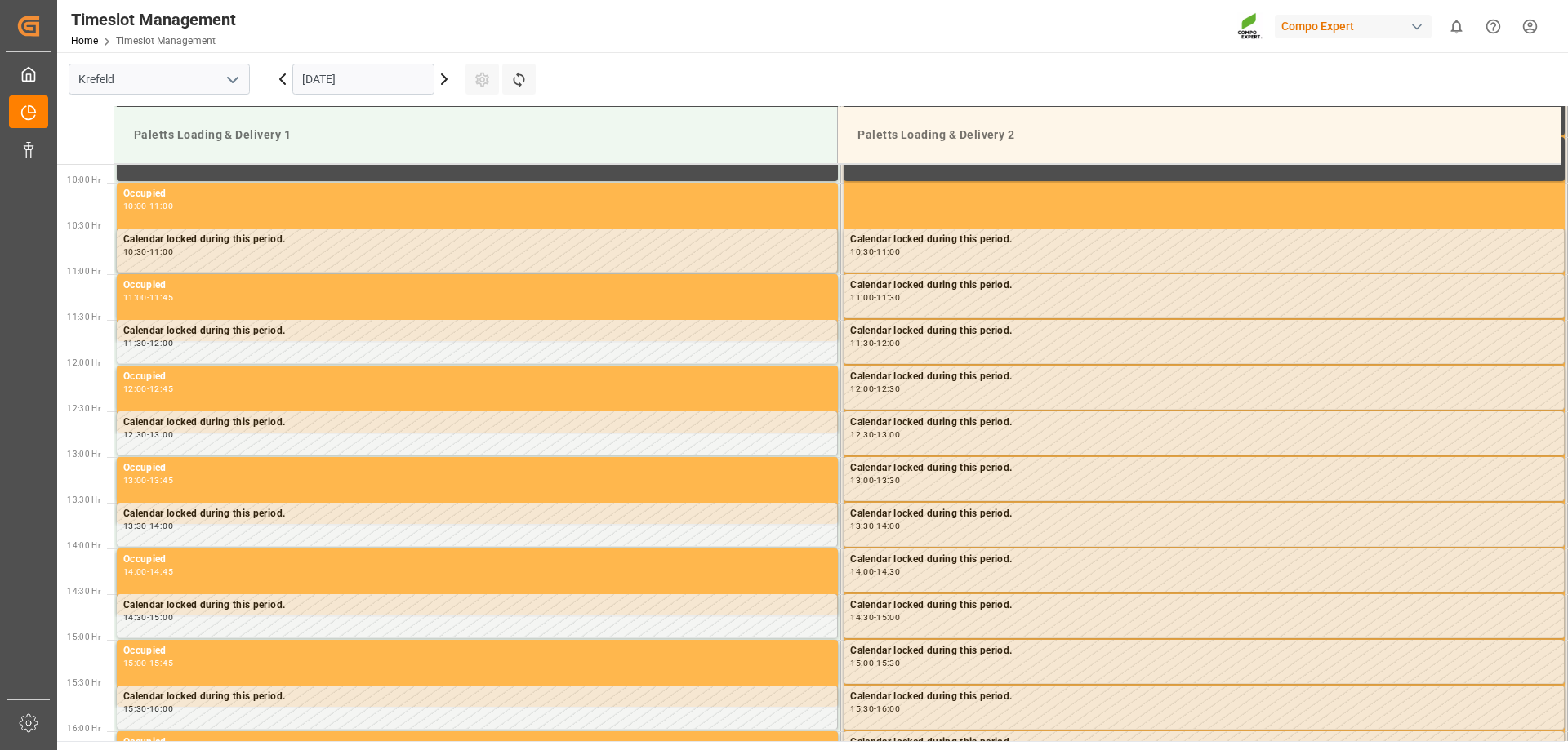
scroll to position [904, 0]
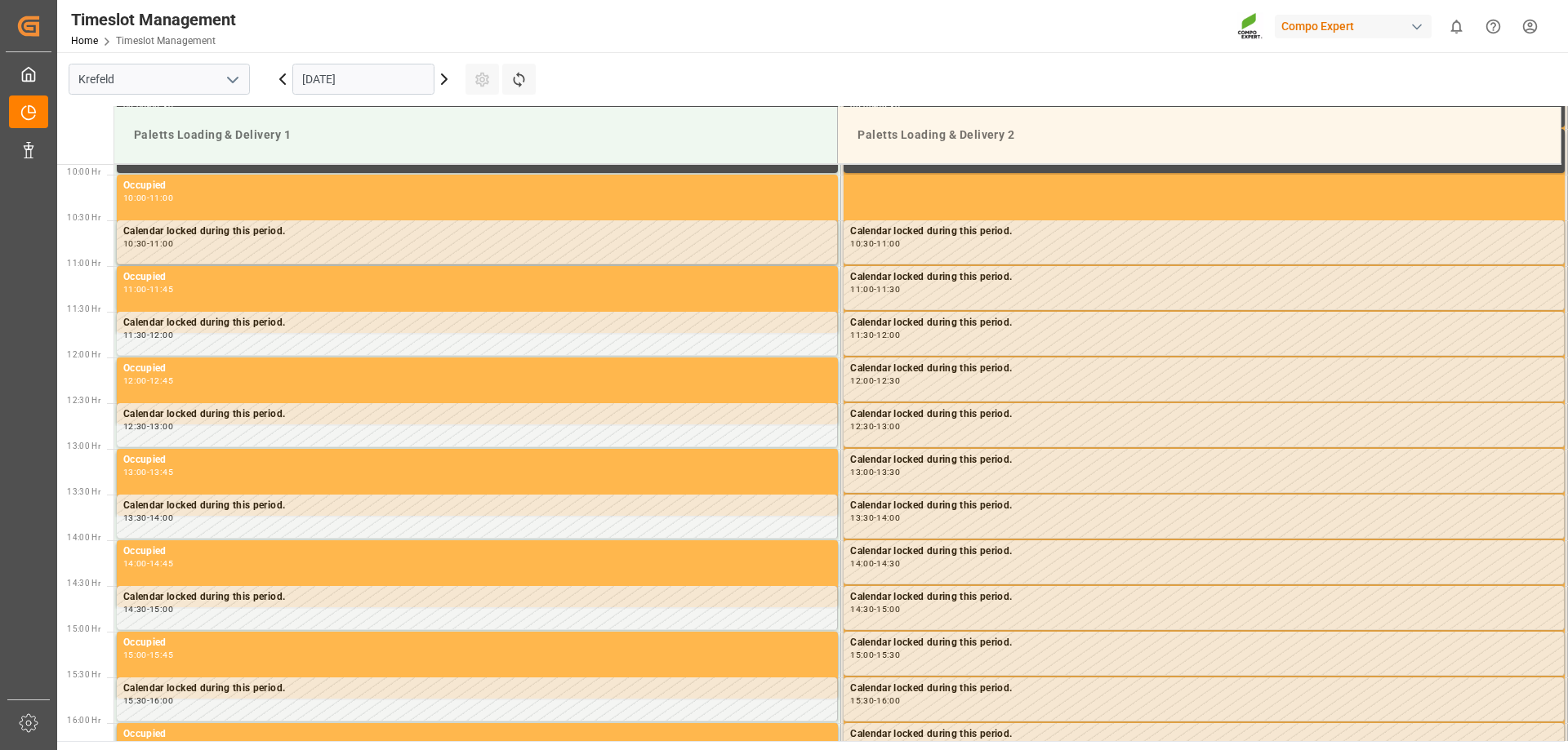
click at [445, 77] on icon at bounding box center [444, 79] width 5 height 10
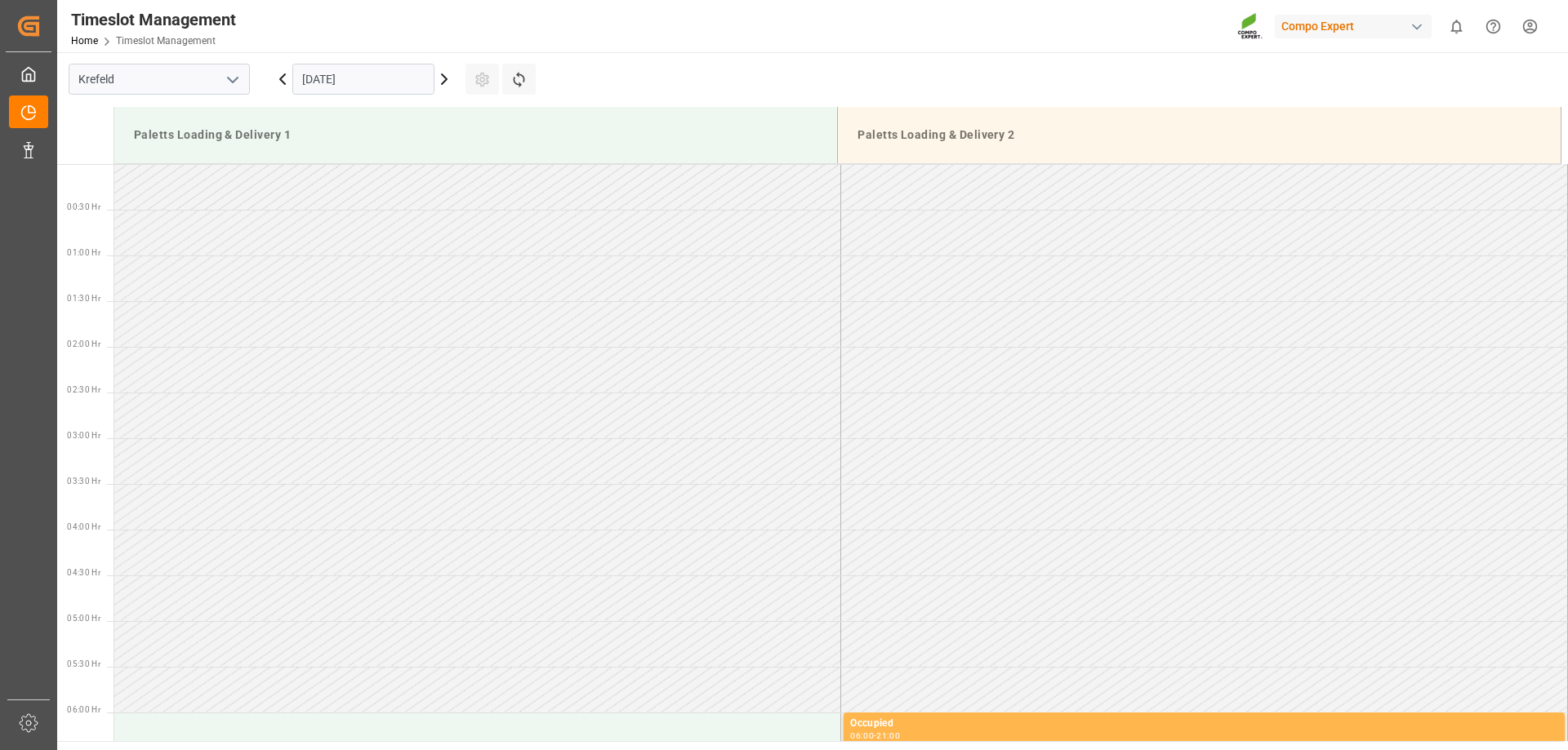
scroll to position [711, 0]
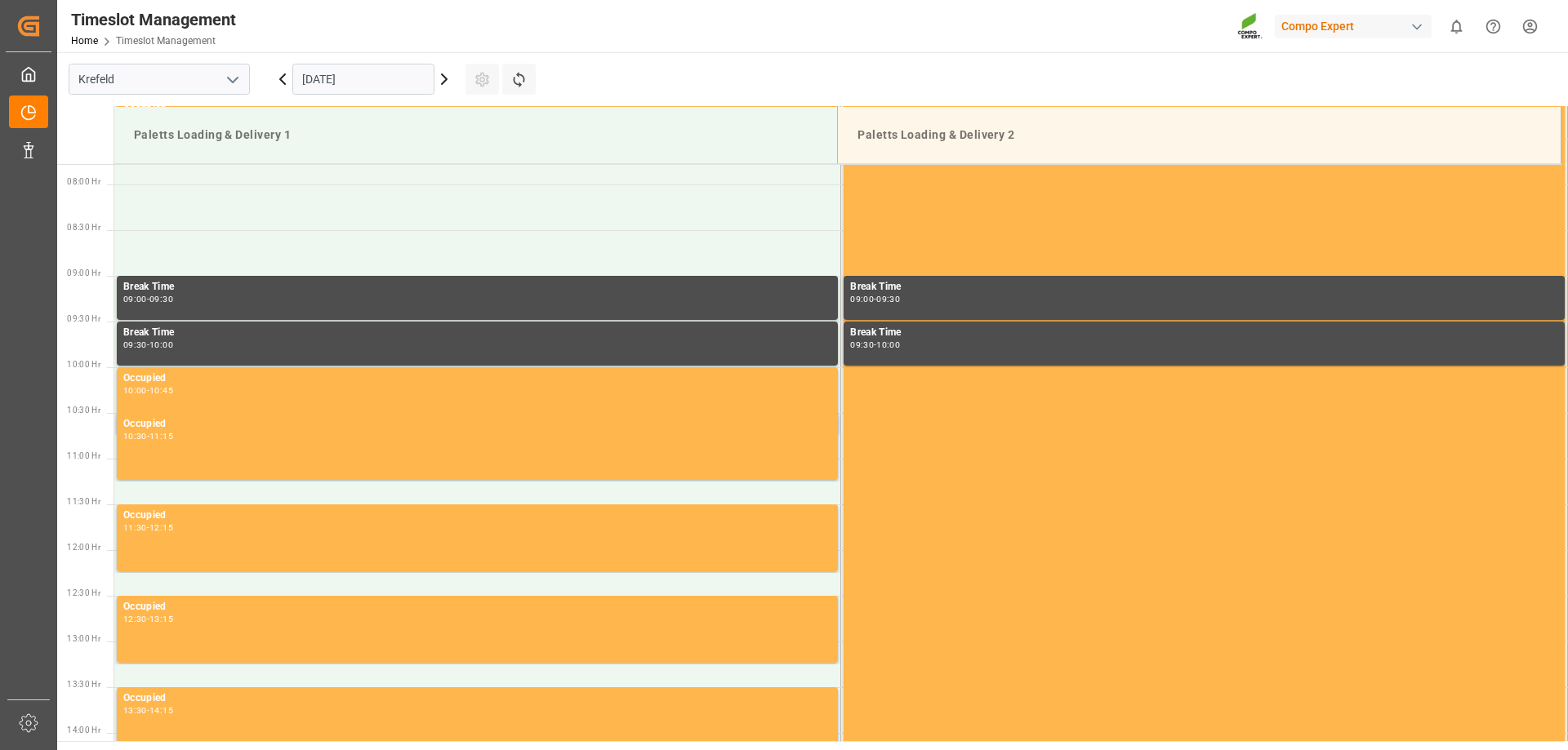
click at [445, 77] on icon at bounding box center [444, 79] width 5 height 10
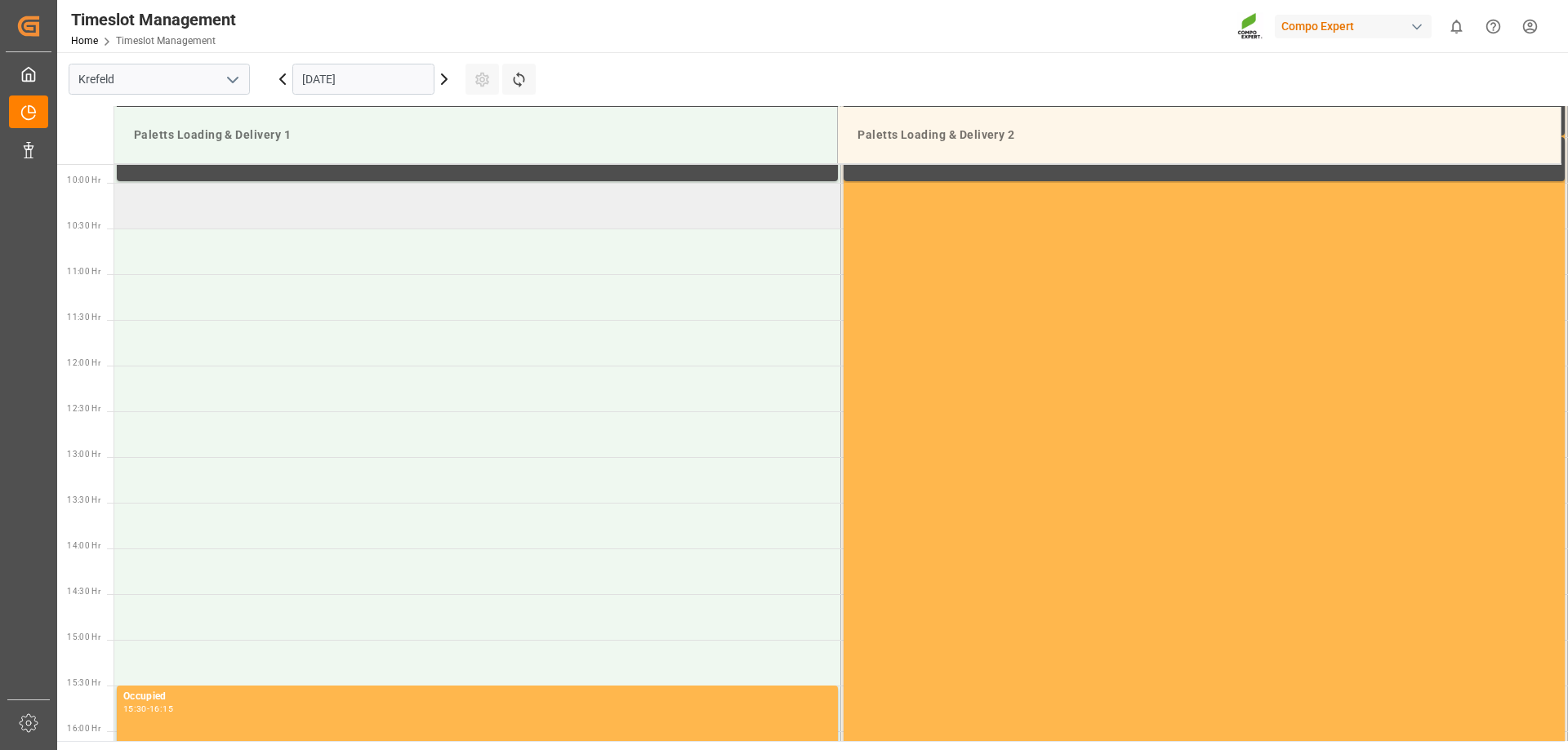
scroll to position [904, 0]
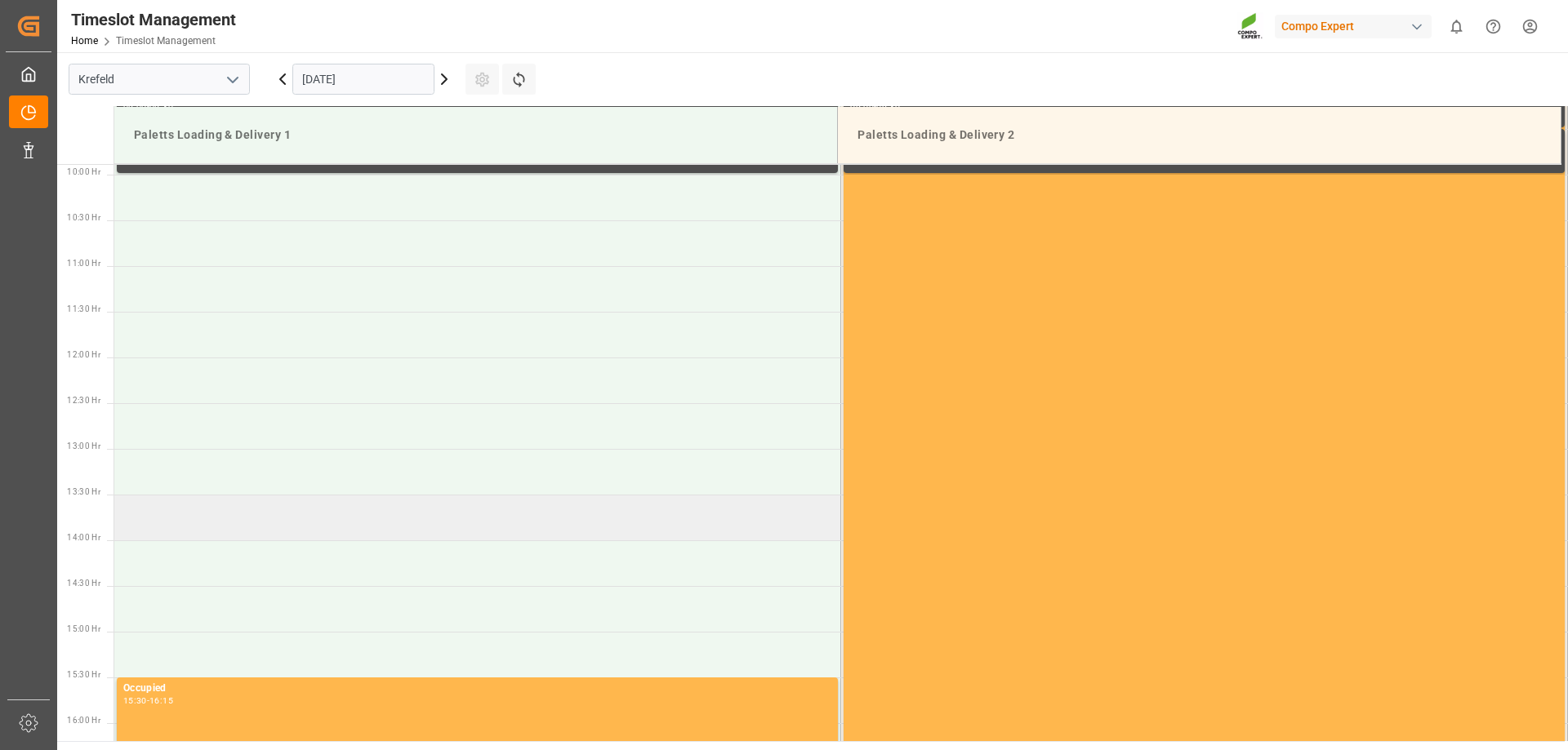
click at [238, 515] on td at bounding box center [477, 517] width 726 height 46
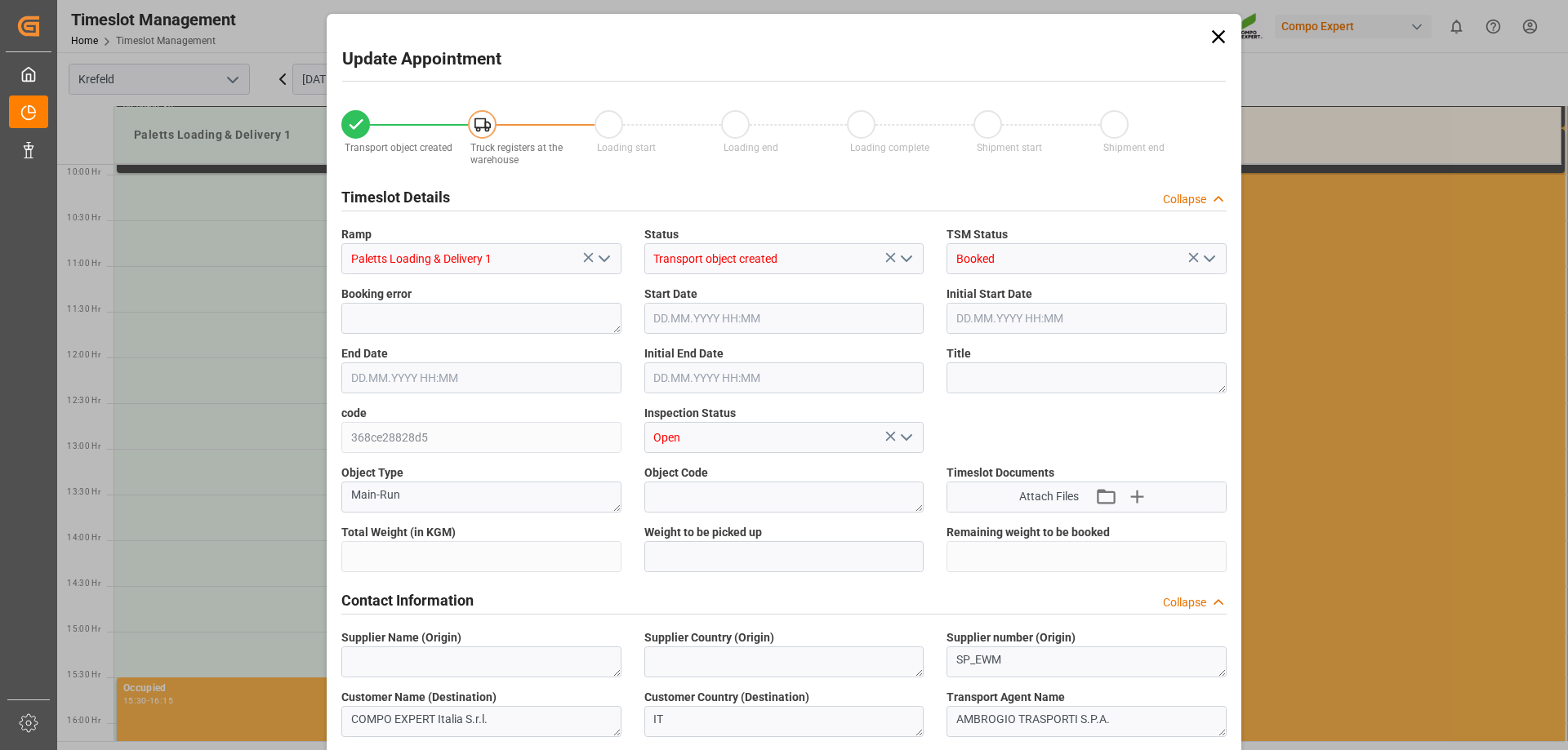
type input "27324"
type input "0"
type input "11.09.2025 13:30"
type input "11.09.2025 14:00"
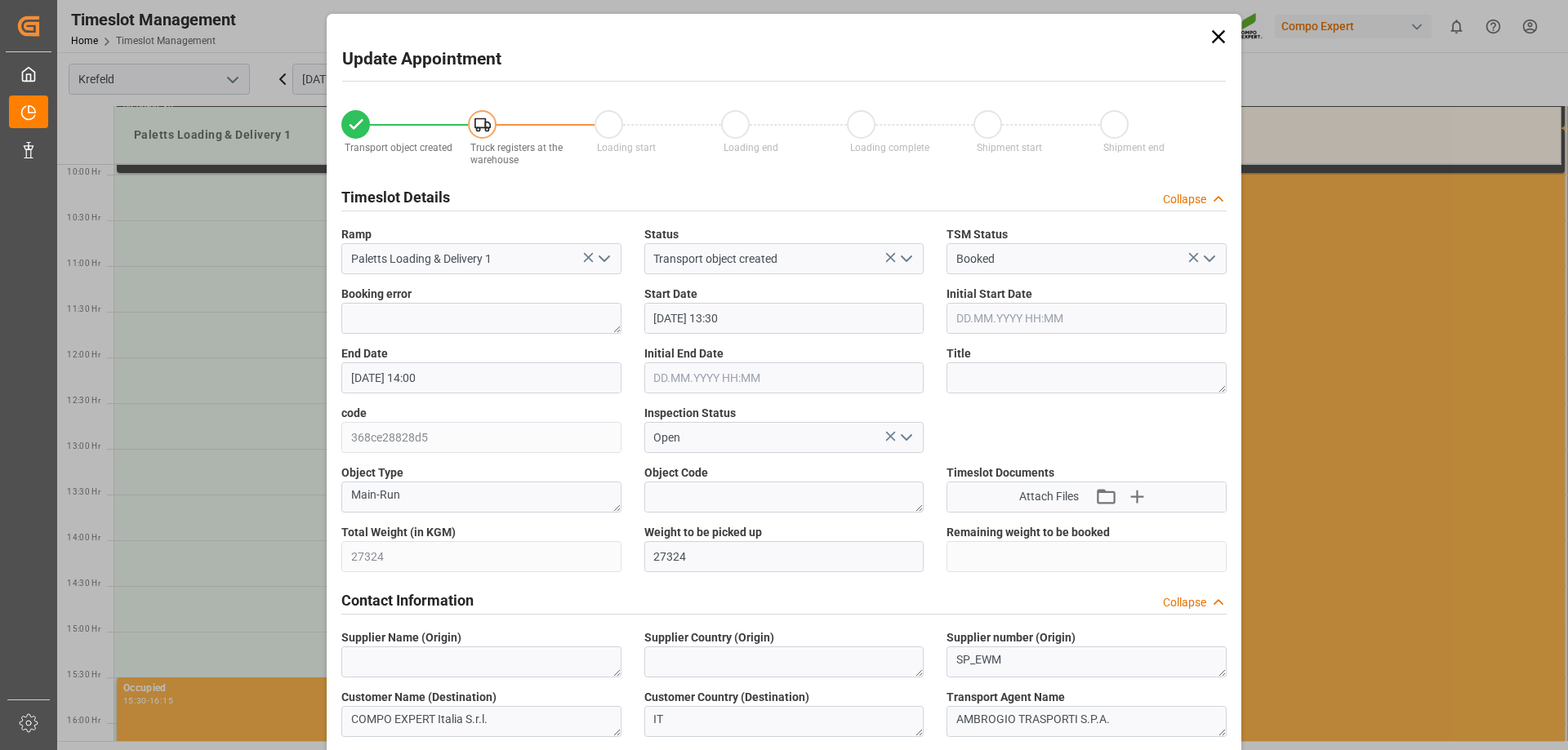
type input "05.09.2025 11:20"
type input "09.09.2025 09:18"
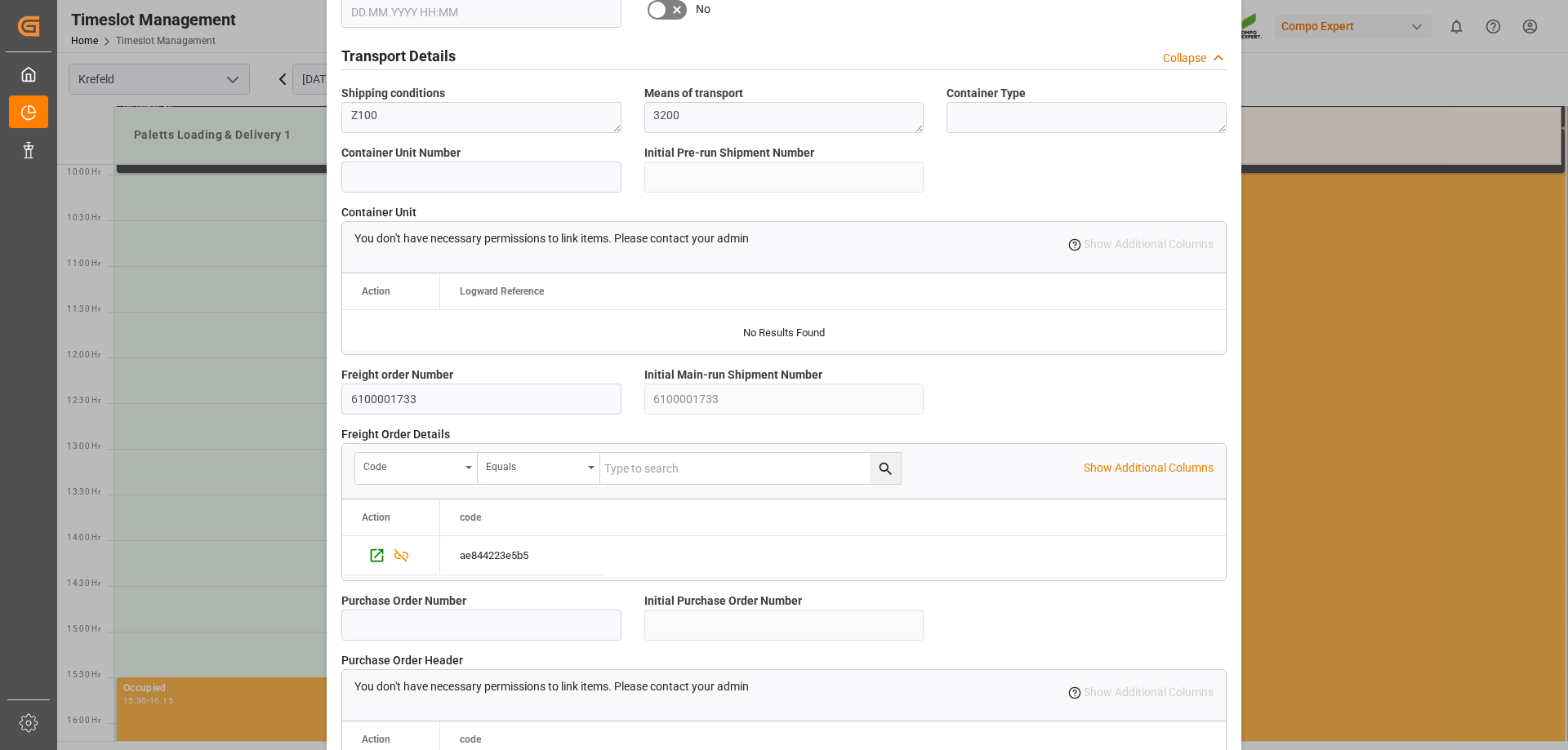
scroll to position [1399, 0]
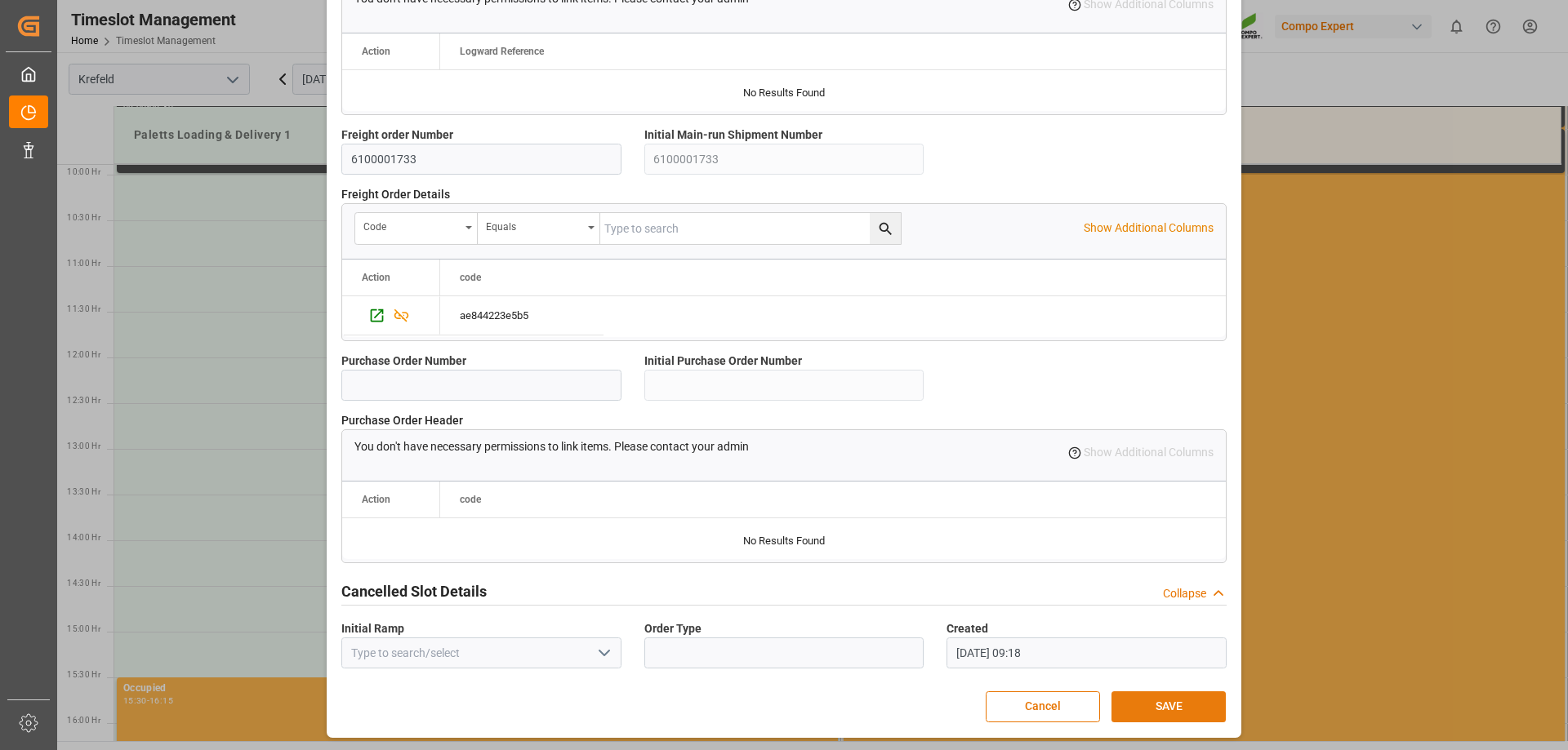
click at [1176, 699] on button "SAVE" at bounding box center [1168, 707] width 114 height 31
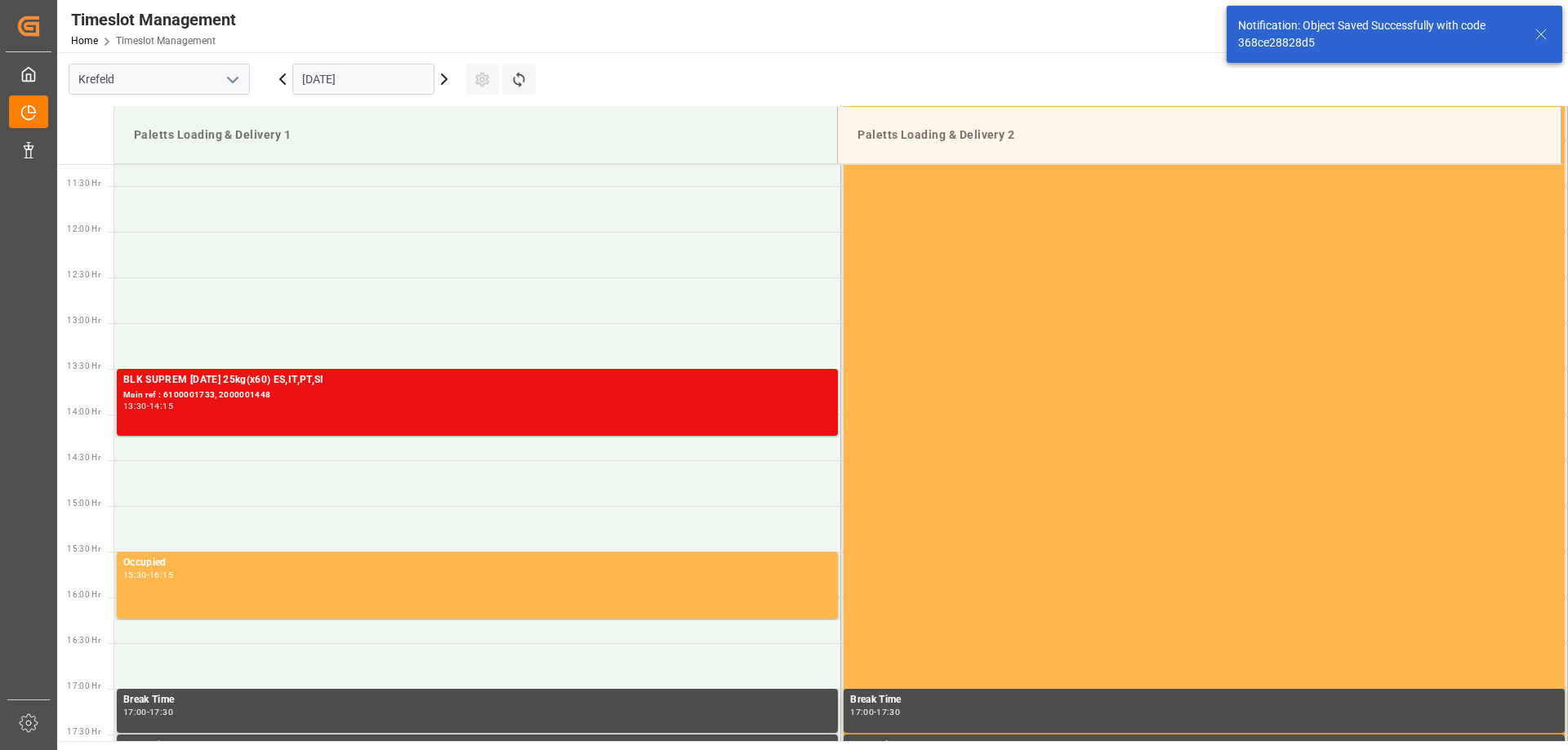
scroll to position [1087, 0]
